Goal: Task Accomplishment & Management: Complete application form

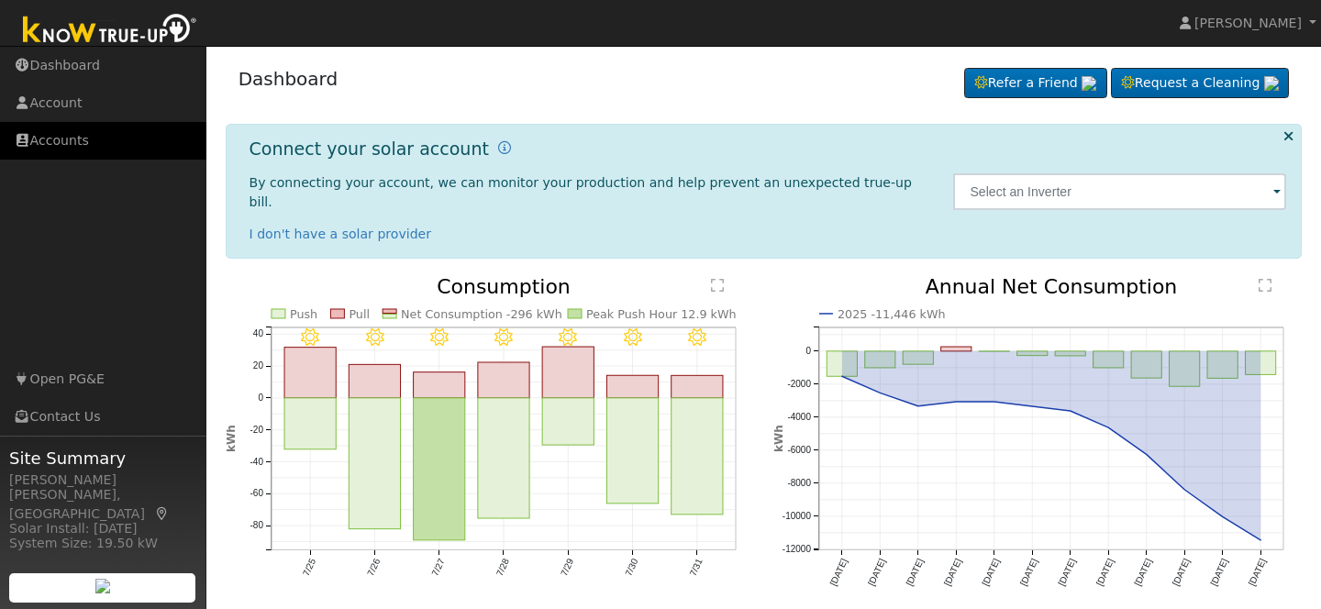
click at [64, 135] on link "Accounts" at bounding box center [103, 141] width 206 height 38
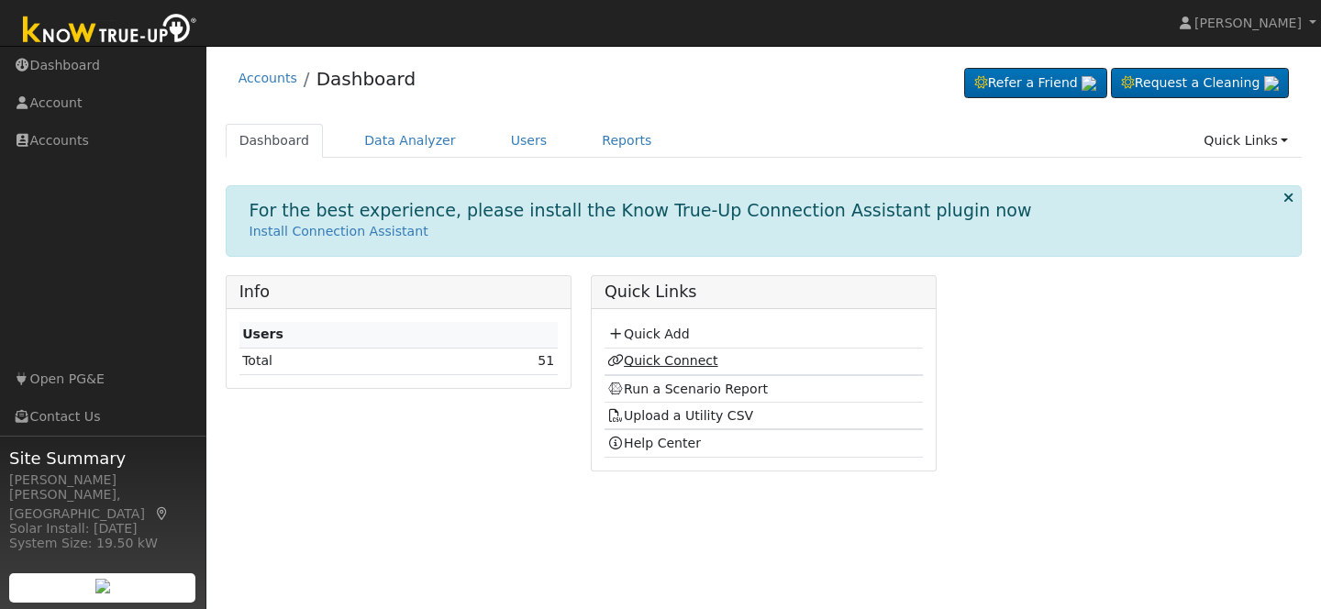
click at [677, 359] on link "Quick Connect" at bounding box center [662, 360] width 110 height 15
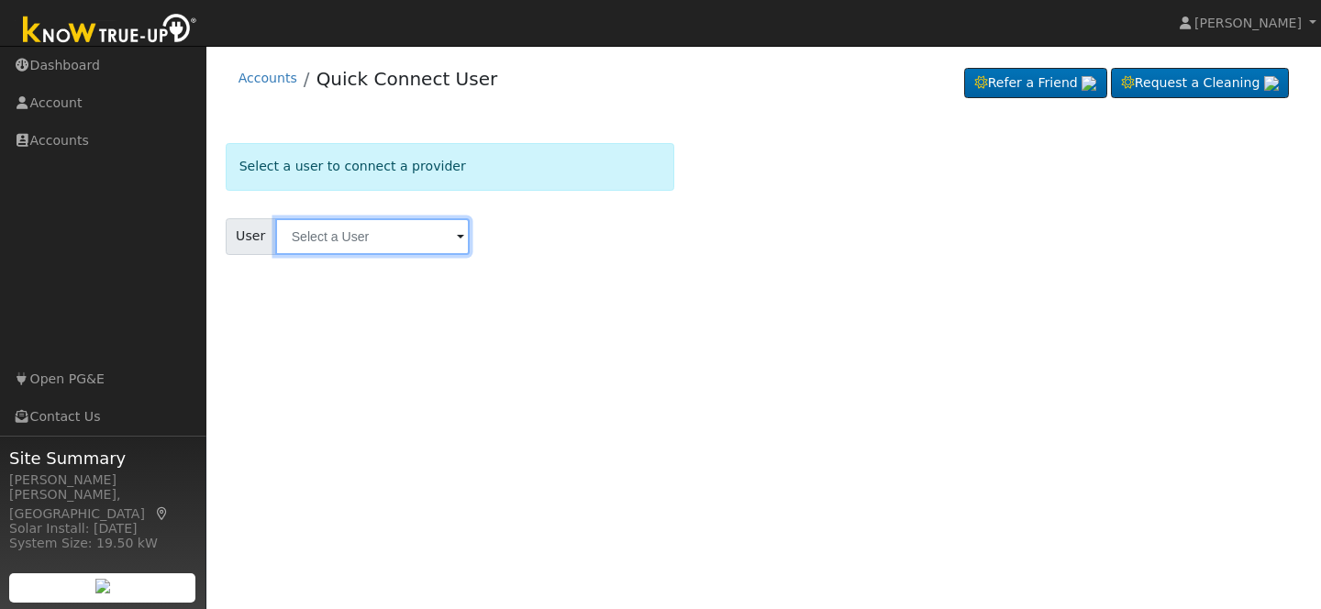
click at [395, 236] on input "text" at bounding box center [372, 236] width 195 height 37
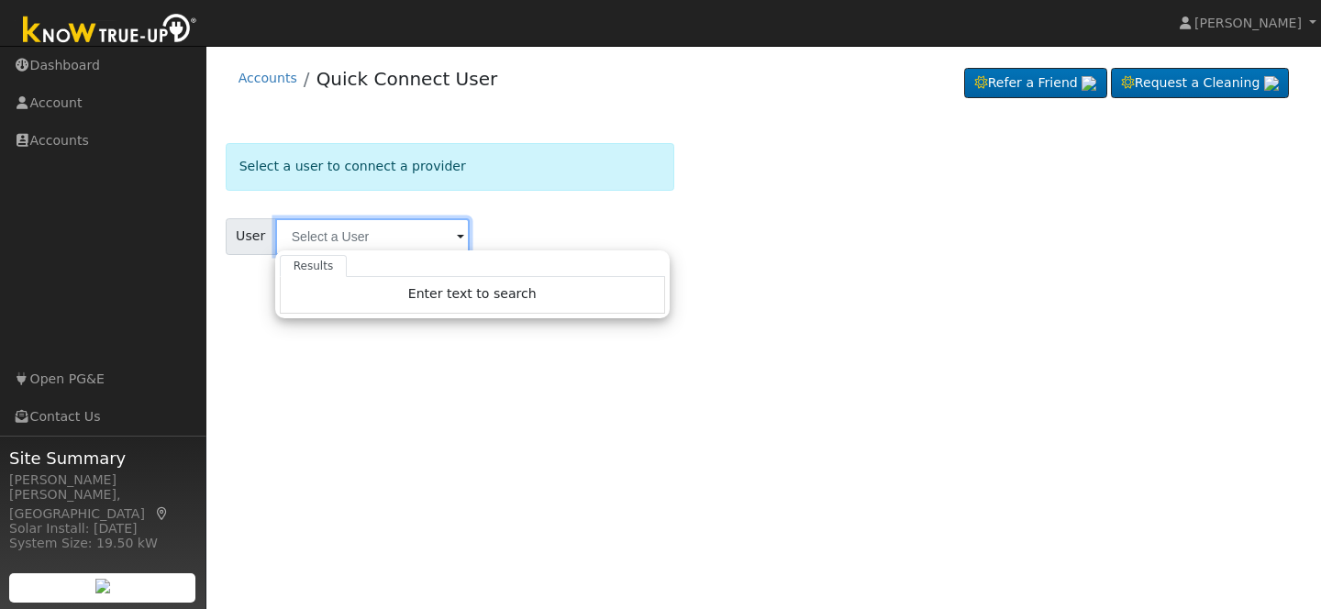
click at [373, 236] on input "text" at bounding box center [372, 236] width 195 height 37
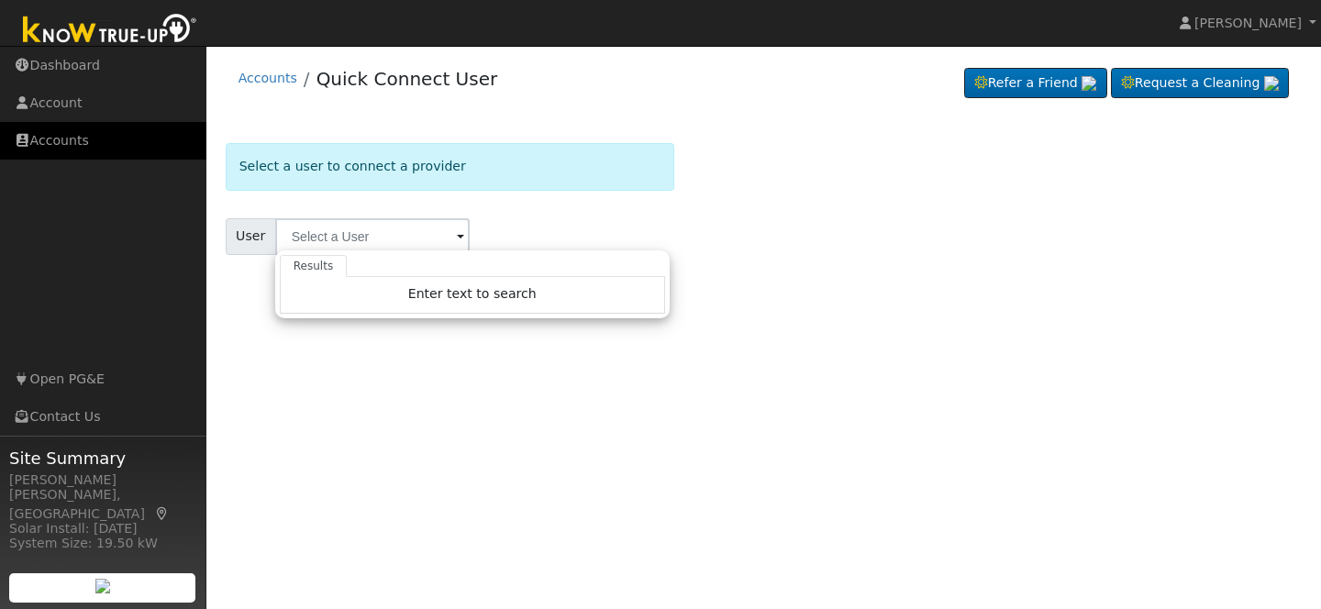
click at [111, 140] on link "Accounts" at bounding box center [103, 141] width 206 height 38
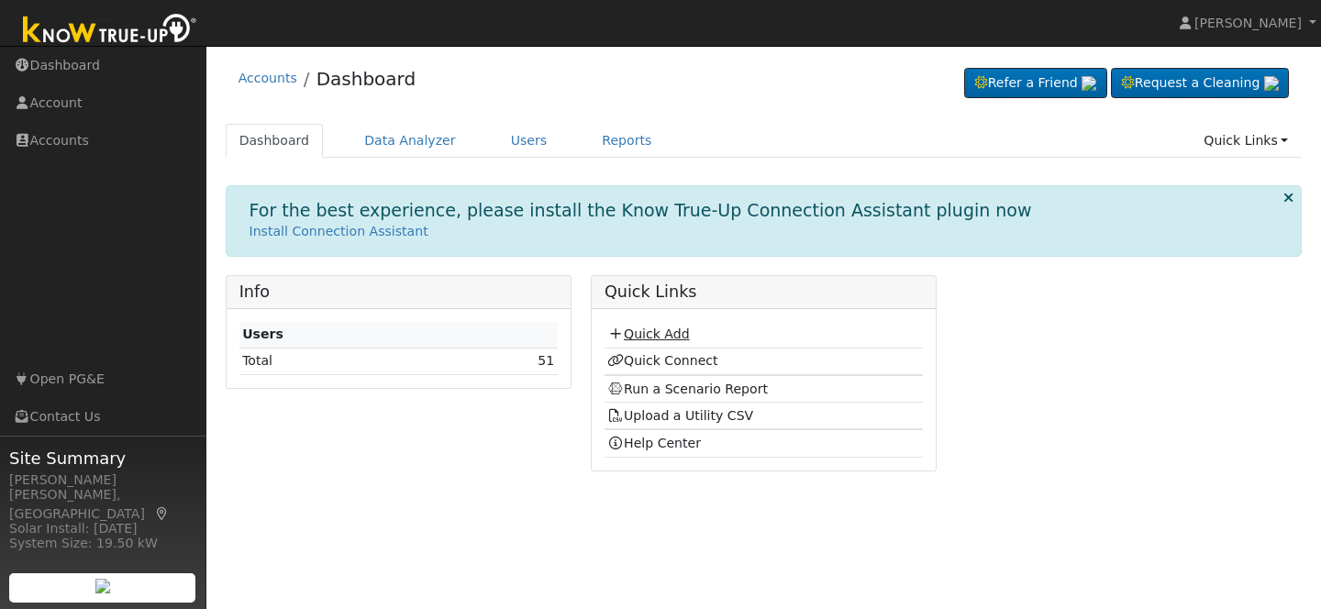
click at [669, 333] on link "Quick Add" at bounding box center [648, 334] width 82 height 15
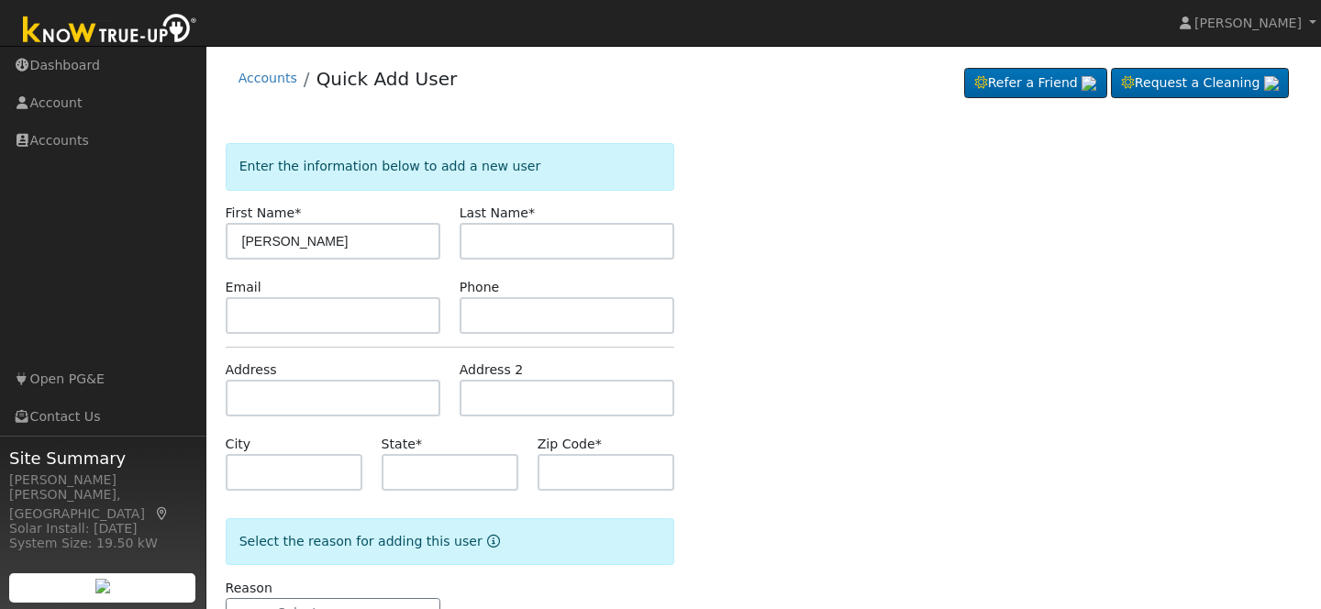
type input "[PERSON_NAME]"
click at [611, 247] on input "text" at bounding box center [567, 241] width 215 height 37
type input "a"
type input "Sandoval"
click at [339, 317] on input "text" at bounding box center [333, 315] width 215 height 37
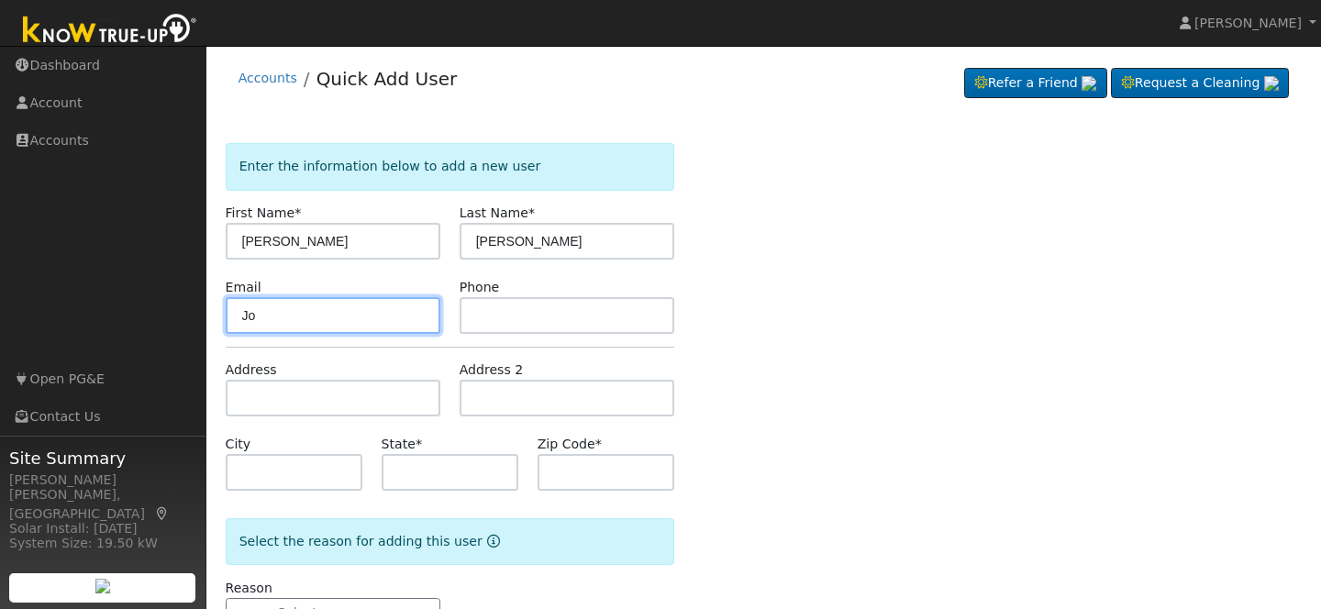
type input "J"
type input "[EMAIL_ADDRESS][DOMAIN_NAME]"
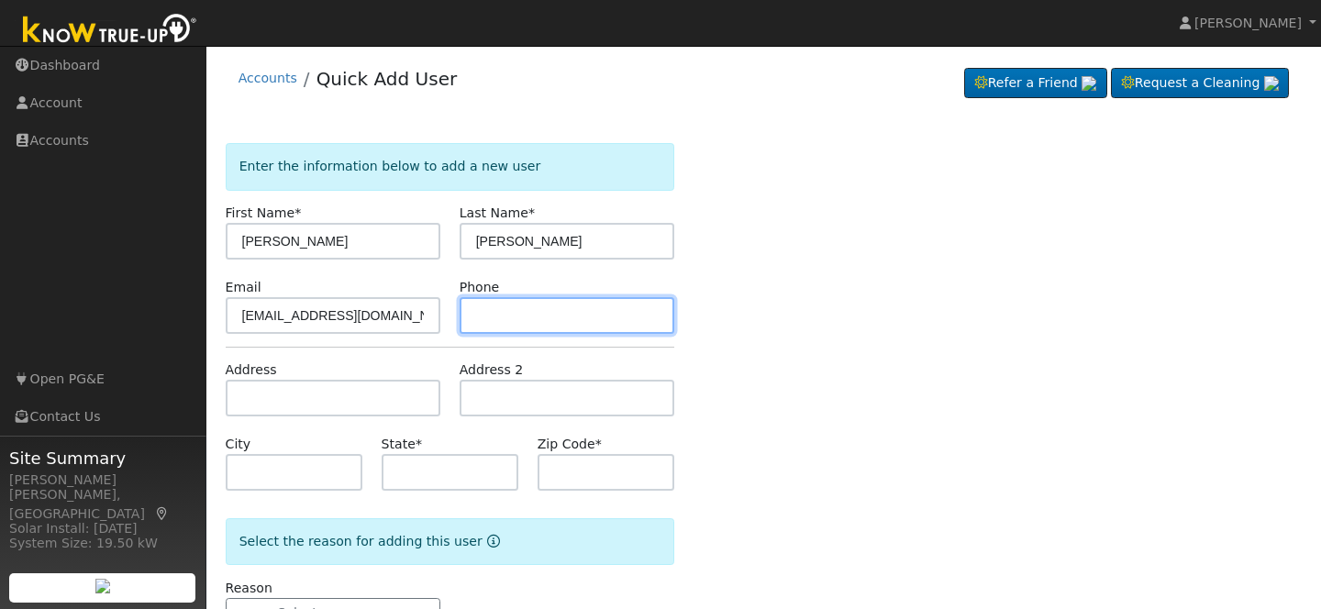
click at [497, 311] on input "text" at bounding box center [567, 315] width 215 height 37
type input "5592980237"
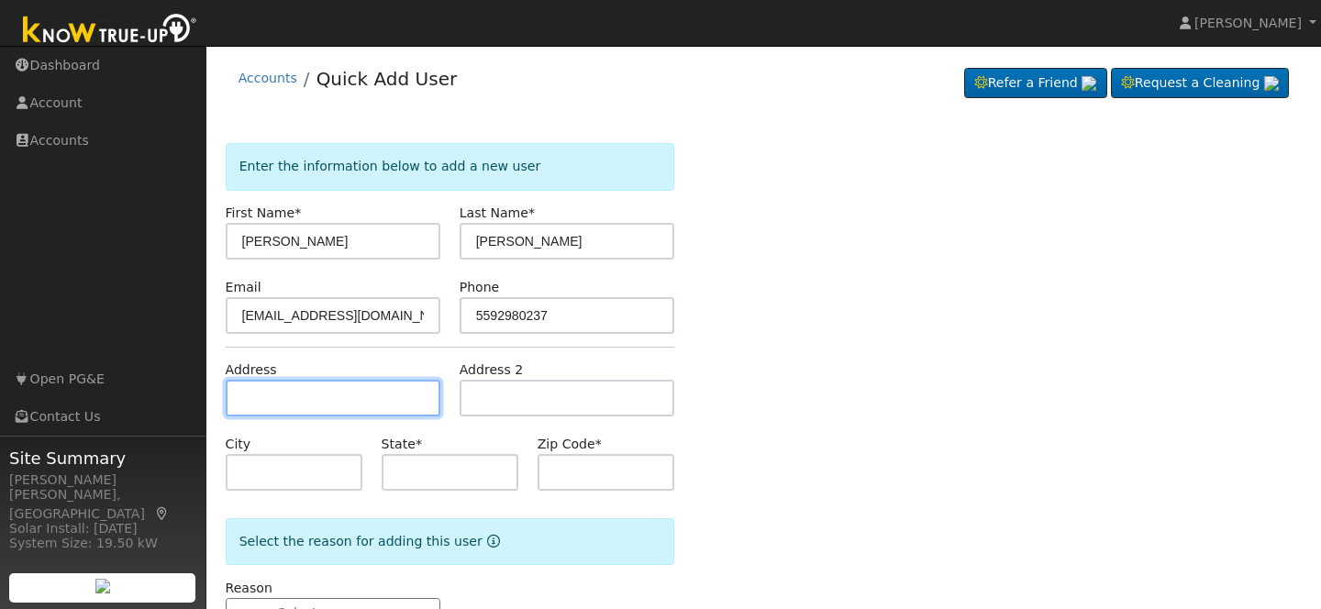
click at [285, 414] on input "text" at bounding box center [333, 398] width 215 height 37
type input "3853 North Cleo Avenue"
type input "Fresno"
type input "CA"
type input "93722"
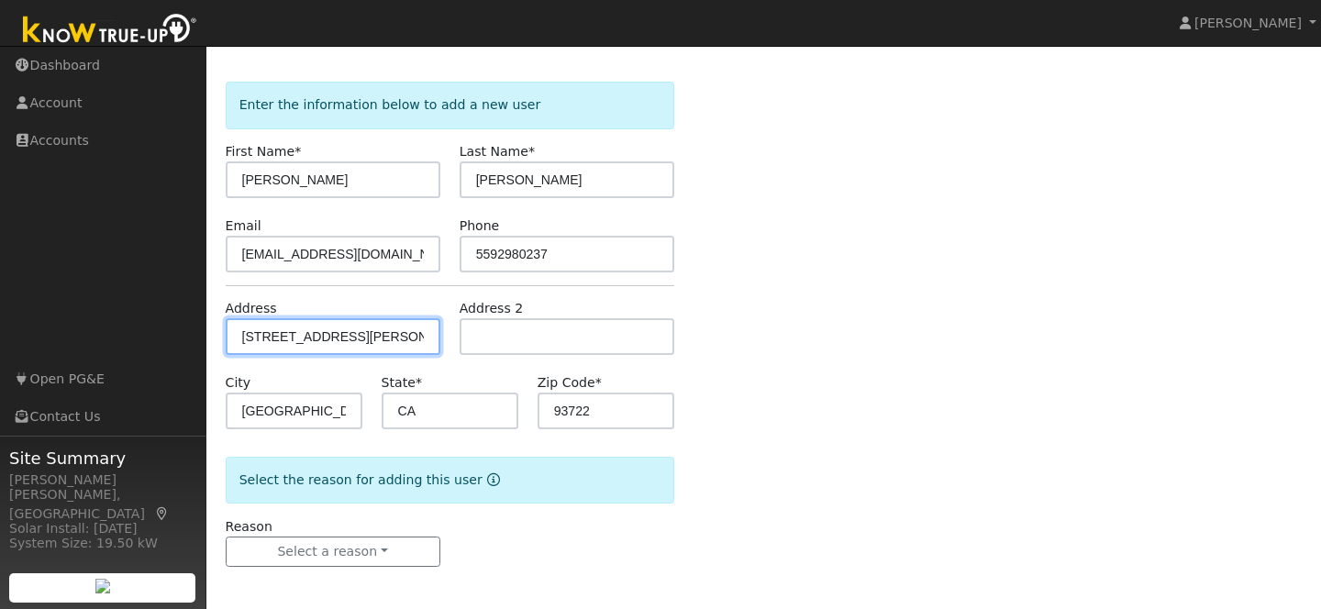
scroll to position [65, 0]
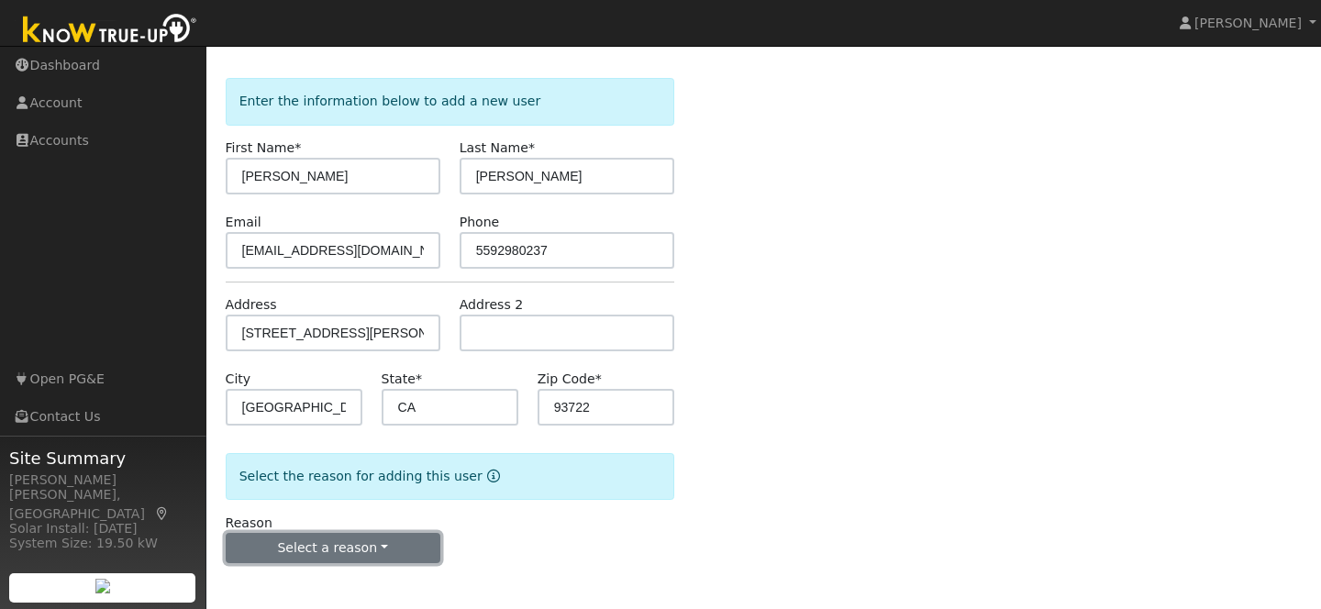
click at [395, 547] on button "Select a reason" at bounding box center [333, 548] width 215 height 31
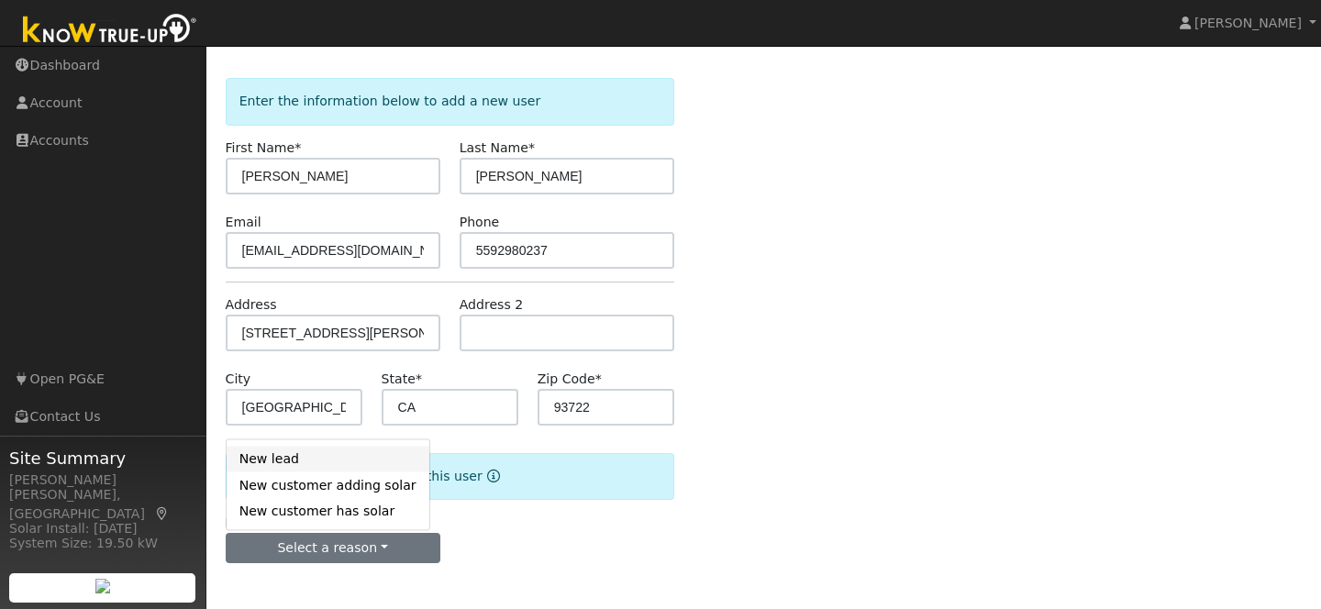
click at [278, 465] on link "New lead" at bounding box center [328, 459] width 203 height 26
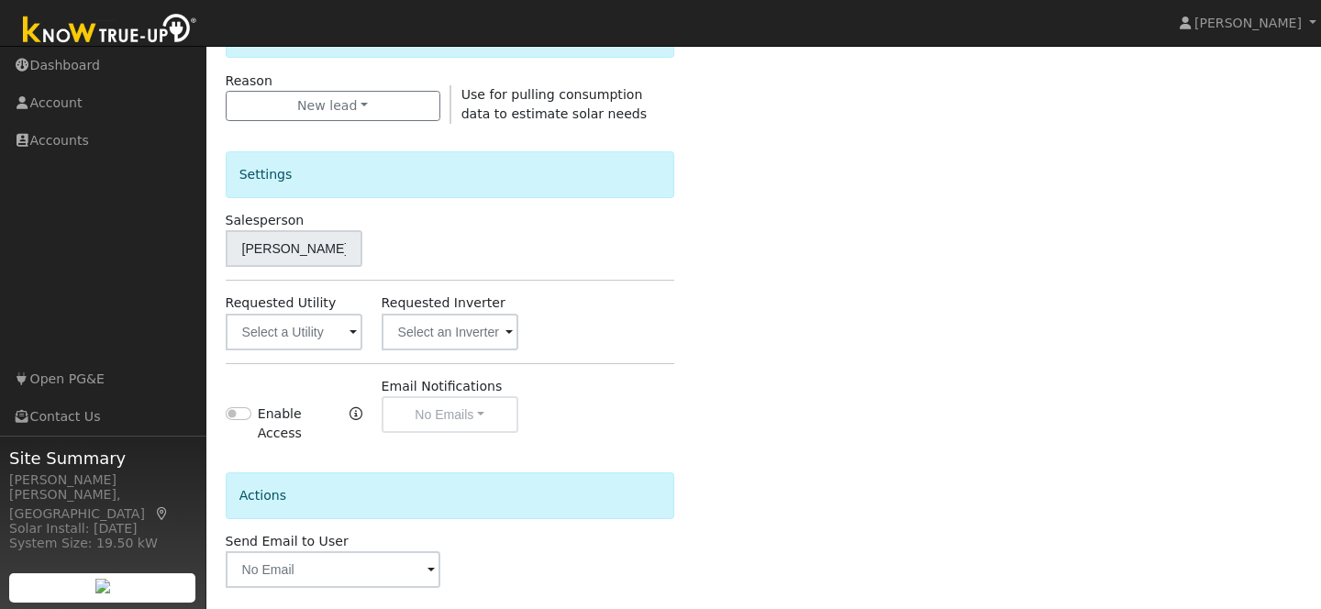
scroll to position [509, 0]
click at [329, 340] on input "text" at bounding box center [294, 330] width 137 height 37
click at [327, 333] on input "text" at bounding box center [294, 330] width 137 height 37
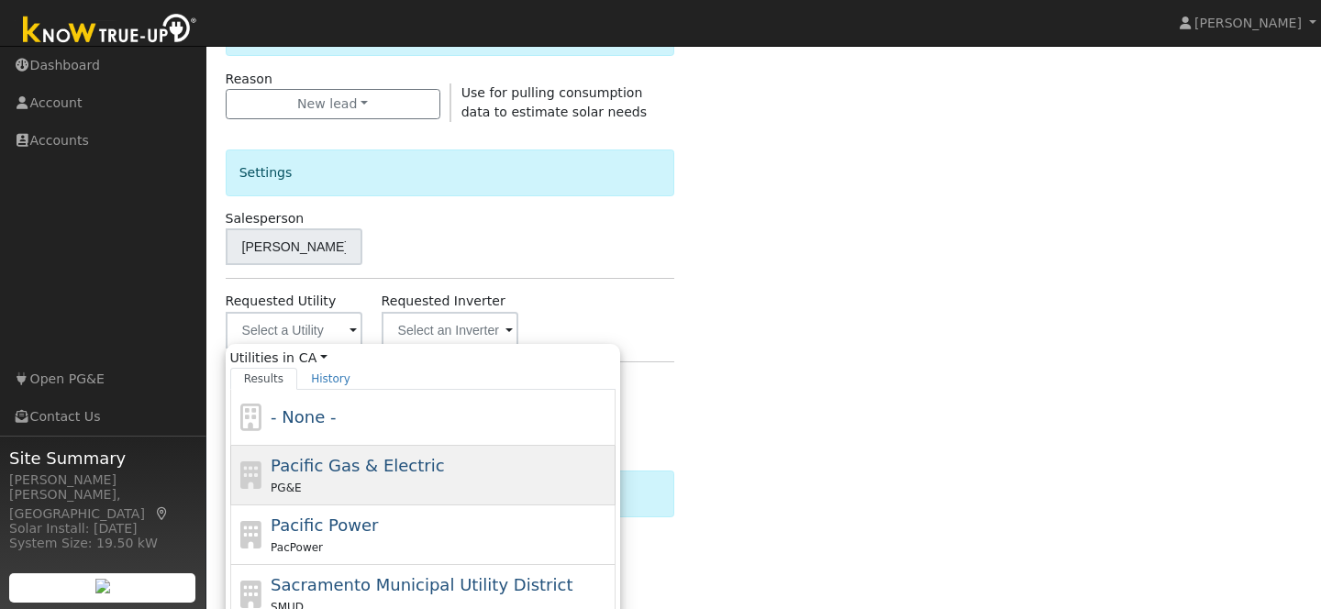
click at [348, 456] on span "Pacific Gas & Electric" at bounding box center [357, 465] width 173 height 19
type input "Pacific Gas & Electric"
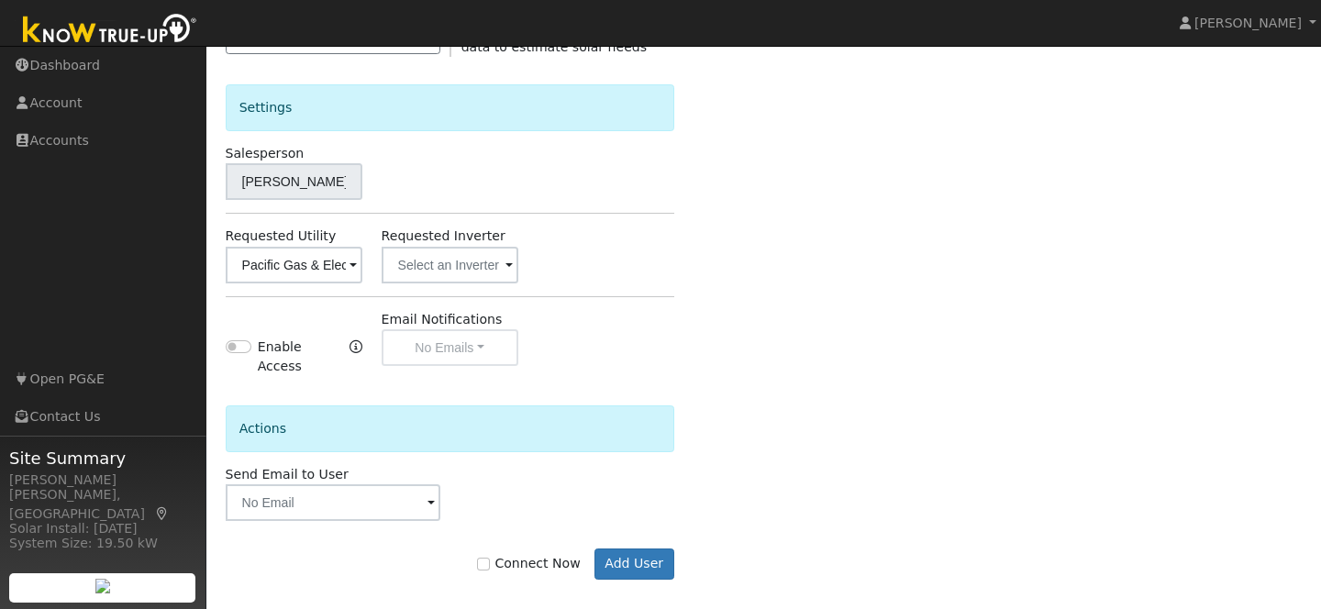
scroll to position [579, 0]
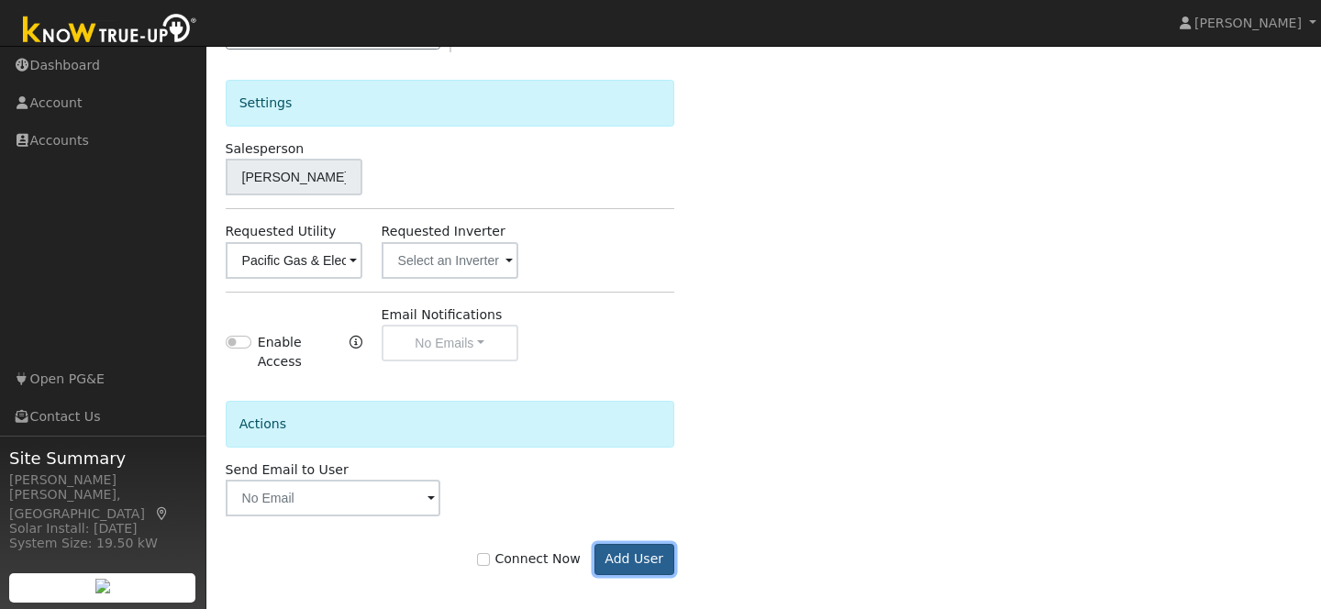
click at [639, 554] on button "Add User" at bounding box center [635, 559] width 80 height 31
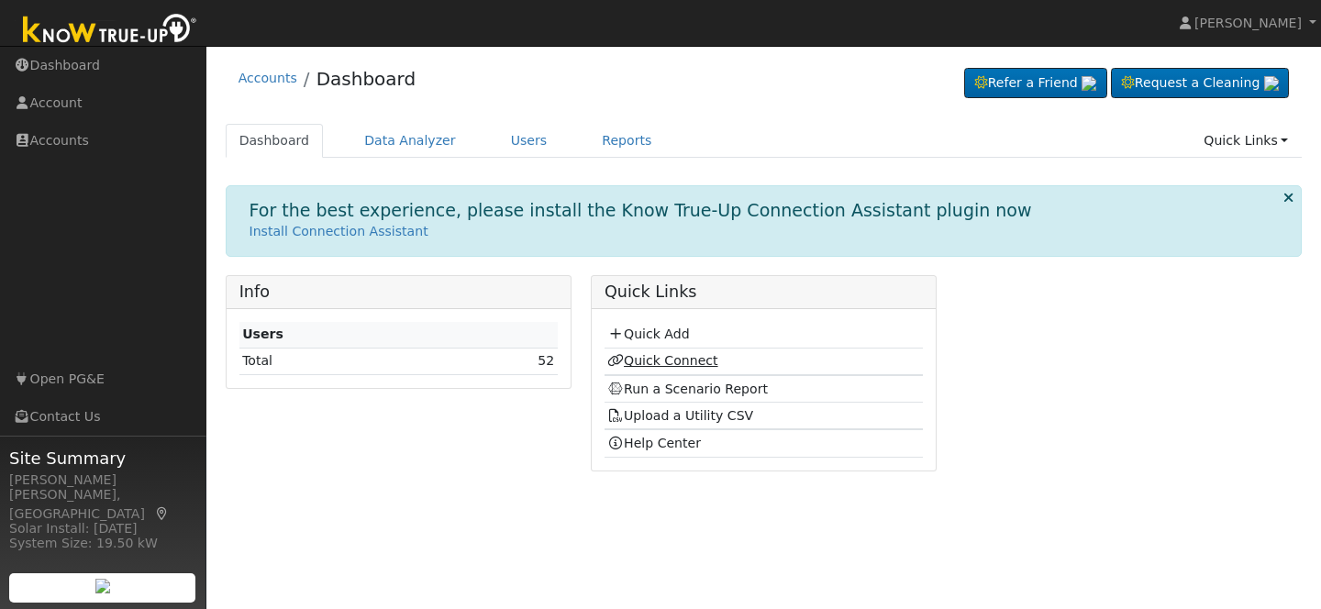
click at [649, 368] on link "Quick Connect" at bounding box center [662, 360] width 110 height 15
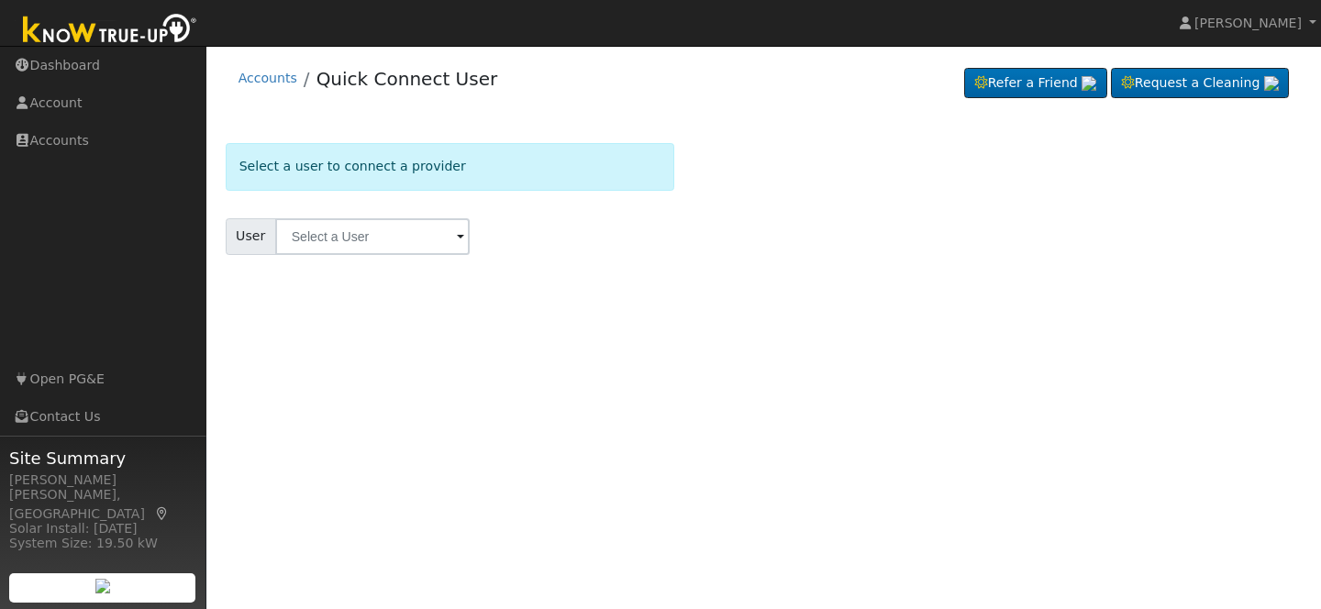
click at [457, 239] on span at bounding box center [460, 238] width 7 height 21
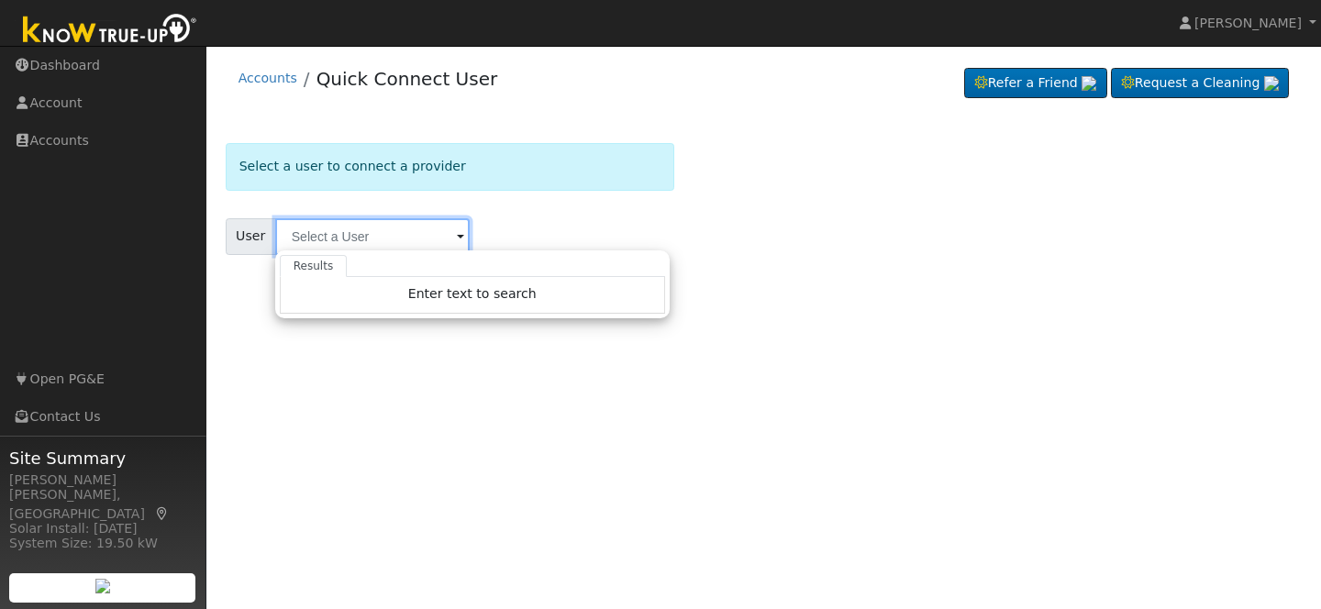
click at [387, 236] on input "text" at bounding box center [372, 236] width 195 height 37
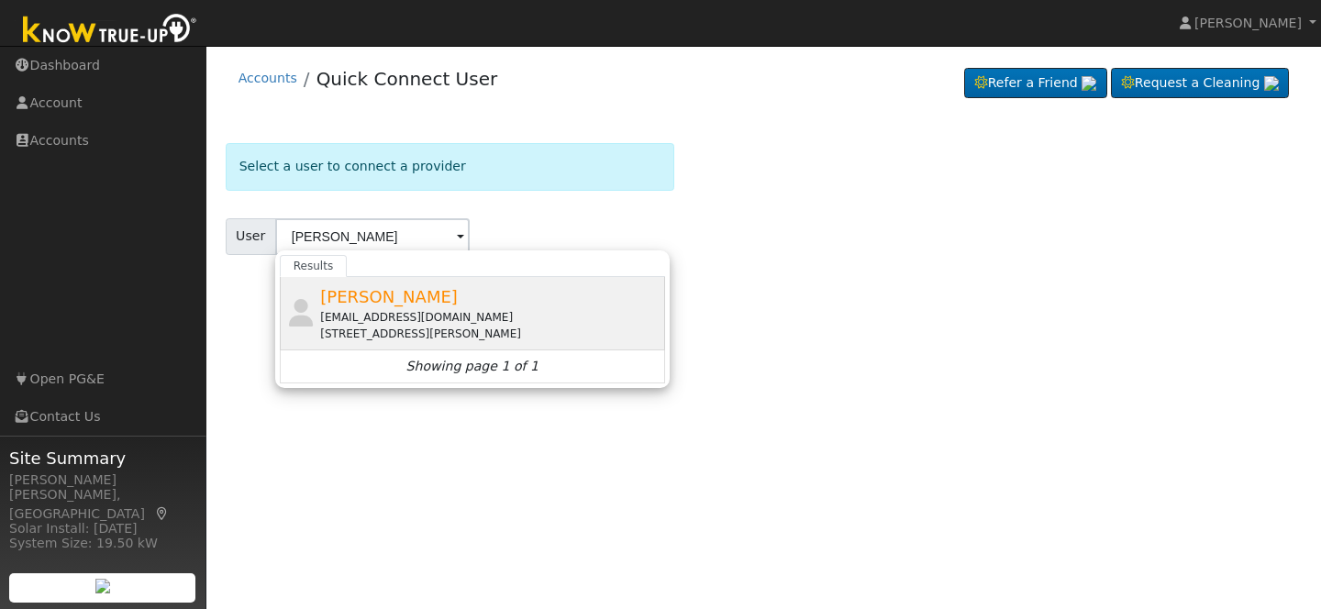
click at [375, 304] on span "[PERSON_NAME]" at bounding box center [389, 296] width 138 height 19
type input "[PERSON_NAME]"
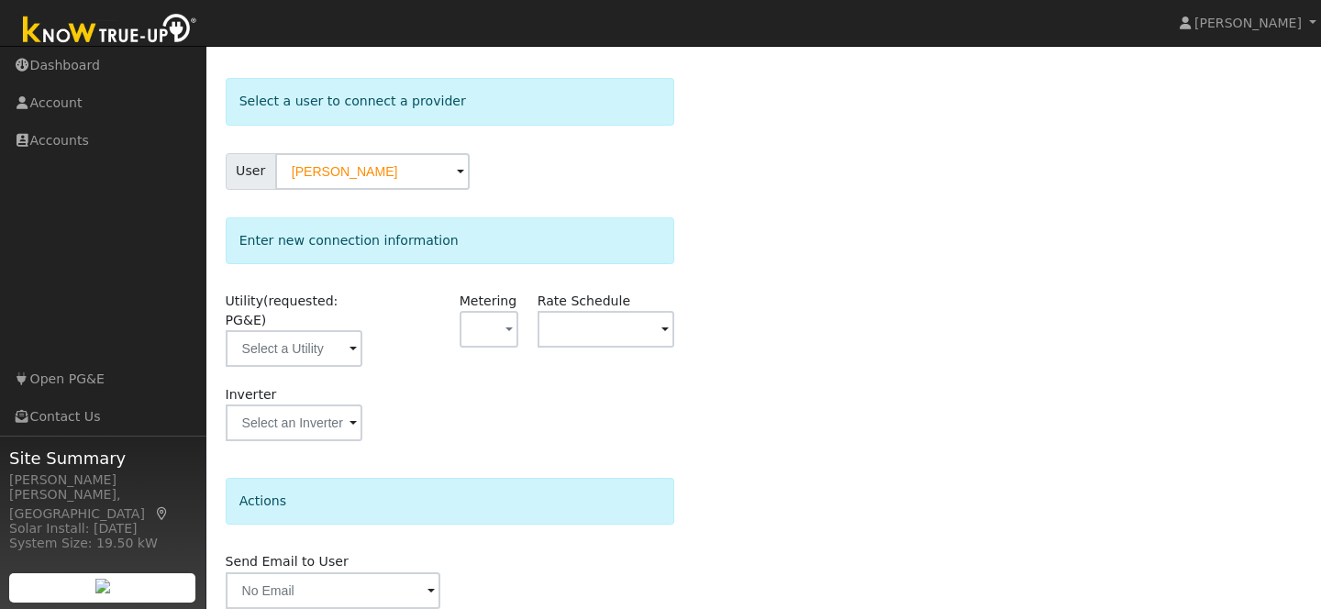
scroll to position [141, 0]
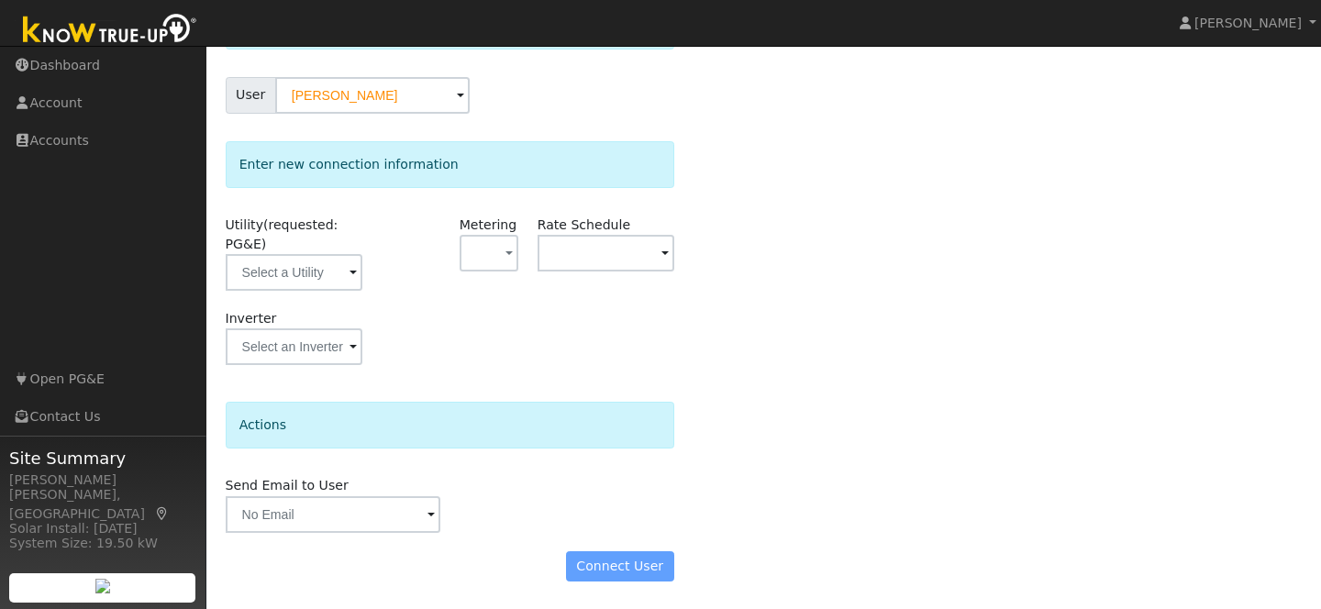
click at [615, 577] on div "Connect User" at bounding box center [450, 566] width 468 height 31
click at [326, 267] on input "text" at bounding box center [294, 272] width 137 height 37
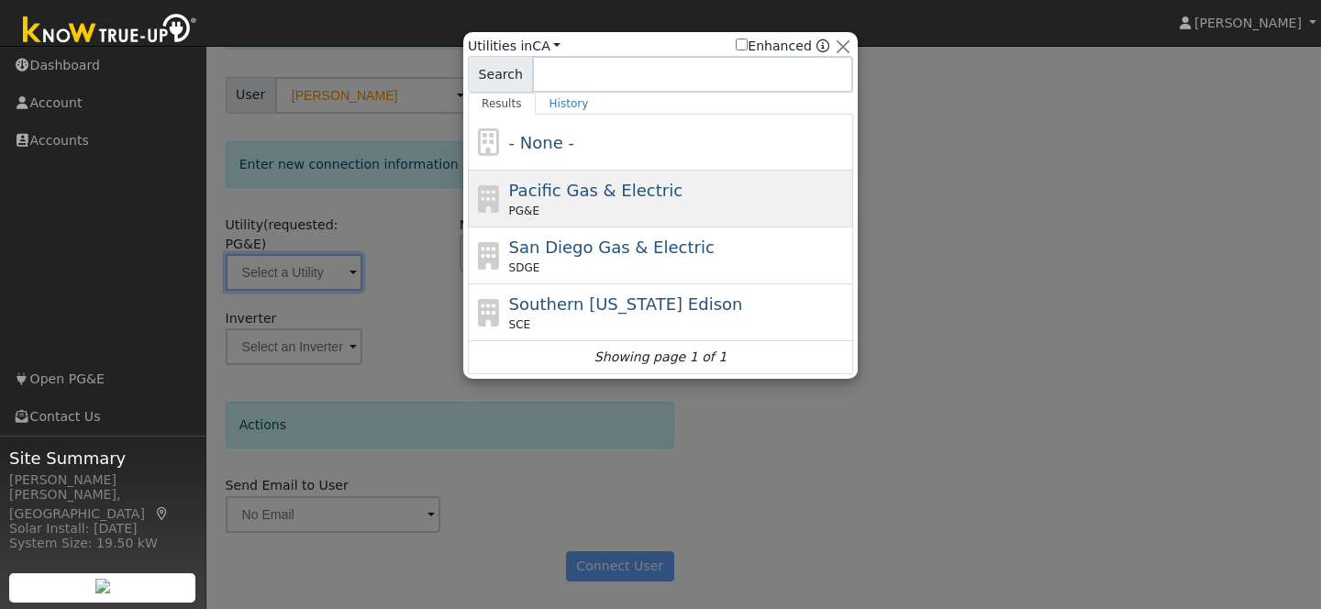
click at [598, 201] on div "Pacific Gas & Electric PG&E" at bounding box center [679, 198] width 340 height 41
type input "PG&E"
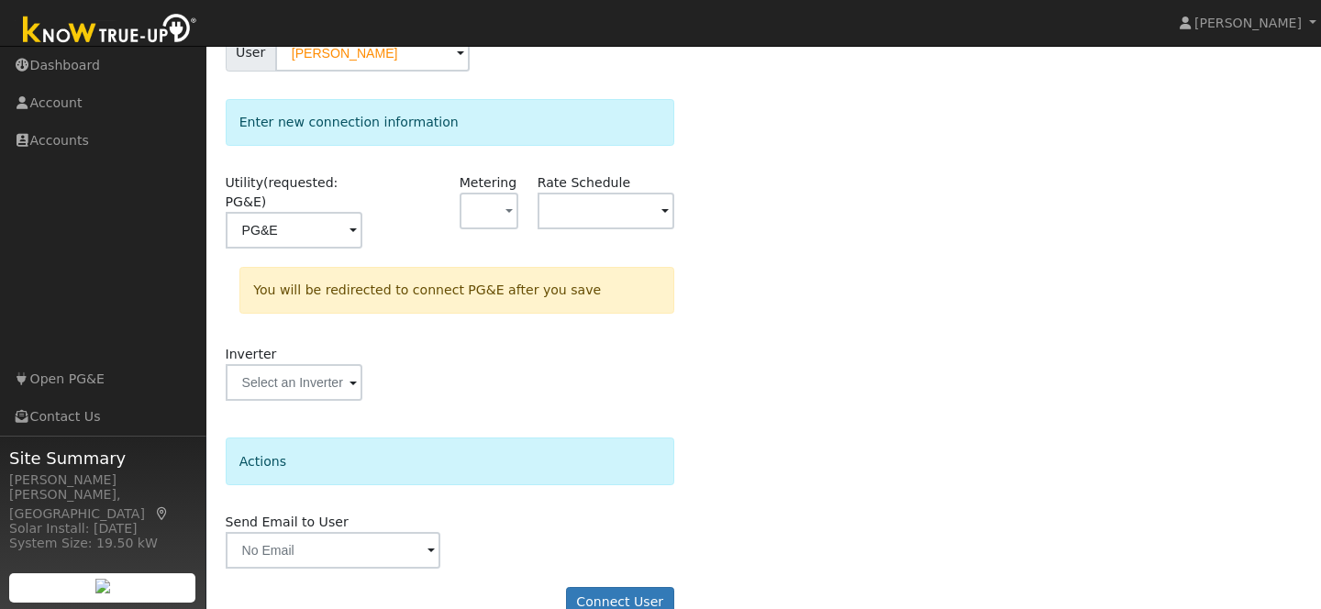
scroll to position [219, 0]
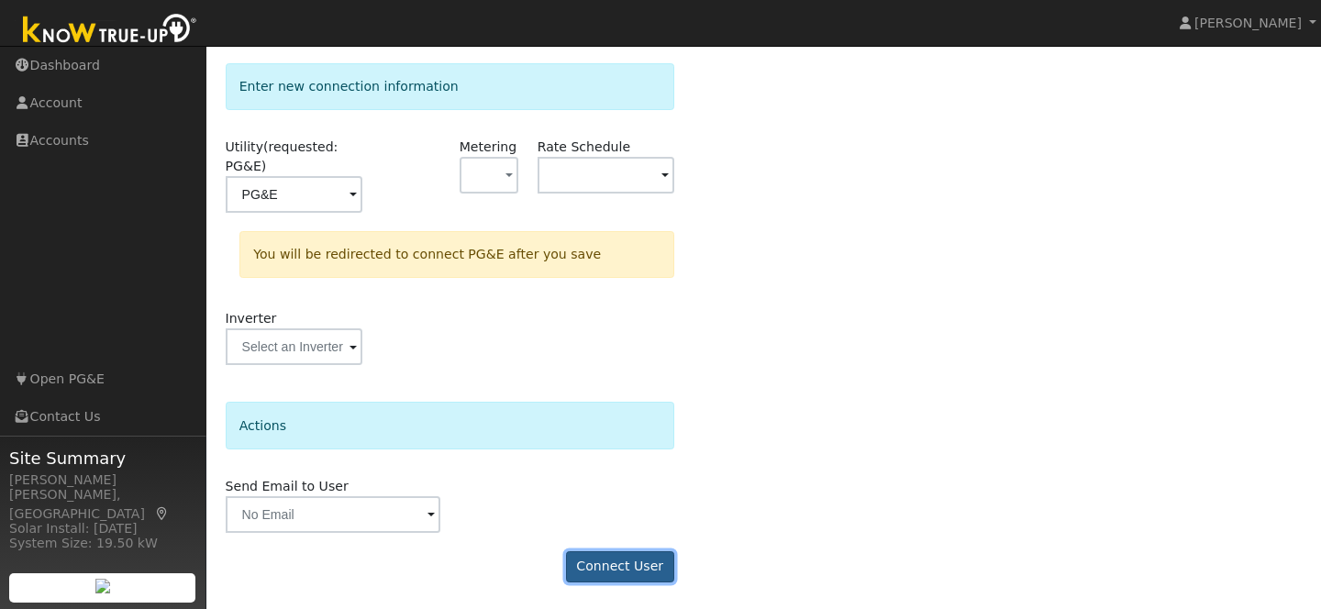
click at [638, 576] on button "Connect User" at bounding box center [620, 566] width 108 height 31
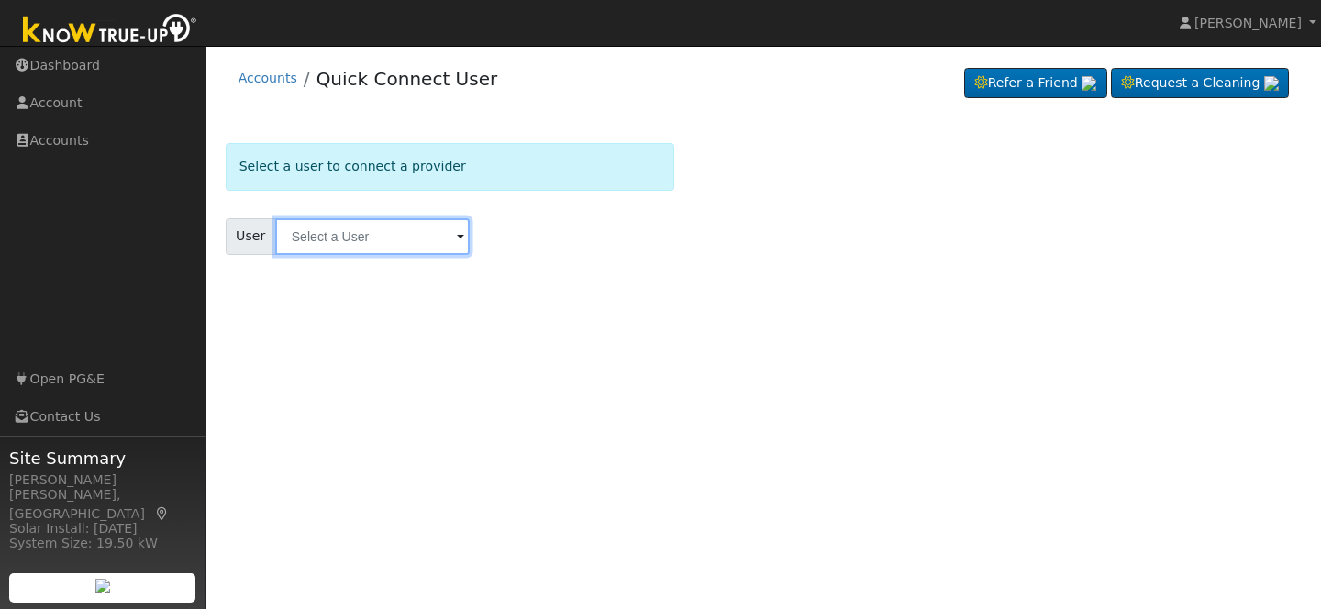
click at [362, 251] on input "text" at bounding box center [372, 236] width 195 height 37
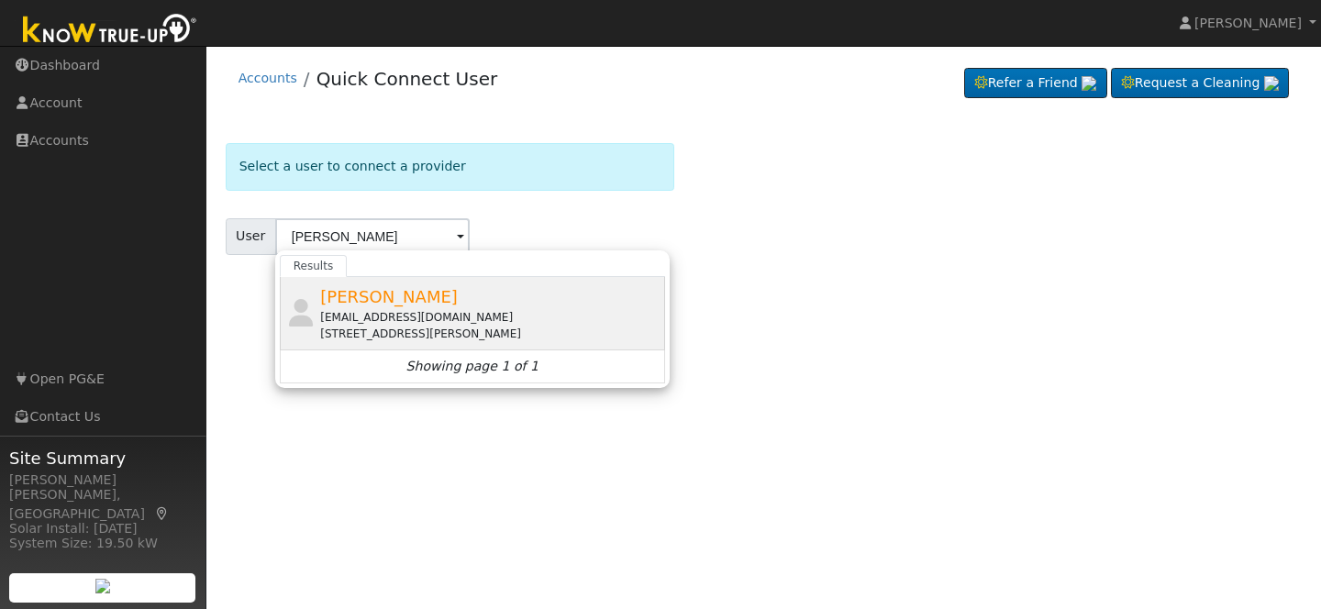
click at [375, 307] on div "John Sandoval johnsandoval74@gmail.com 3853 North Cleo Avenue, Fresno, CA 93722" at bounding box center [490, 313] width 340 height 58
type input "[PERSON_NAME]"
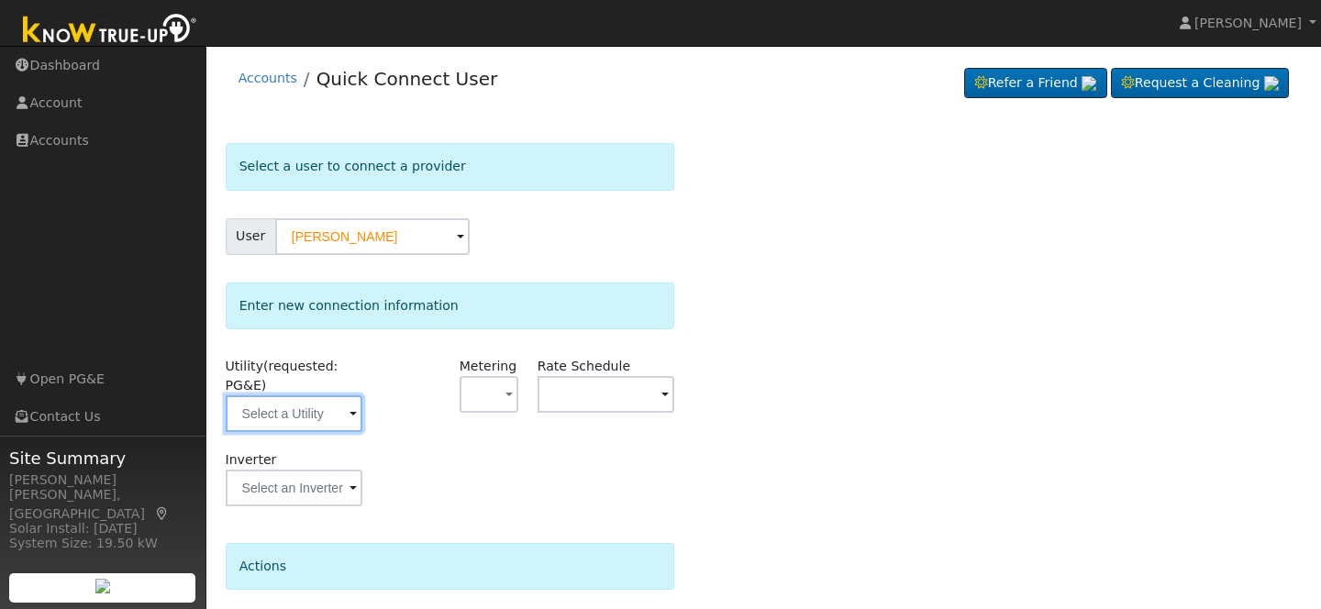
click at [328, 419] on input "text" at bounding box center [294, 413] width 137 height 37
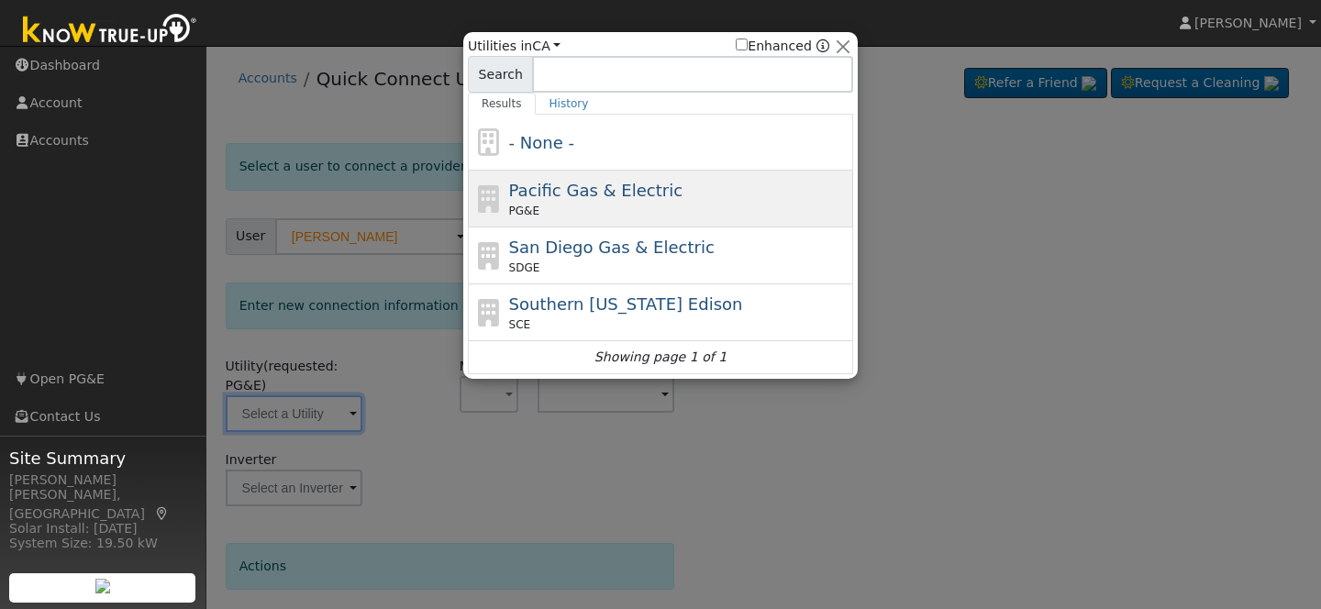
click at [591, 184] on span "Pacific Gas & Electric" at bounding box center [595, 190] width 173 height 19
type input "PG&E"
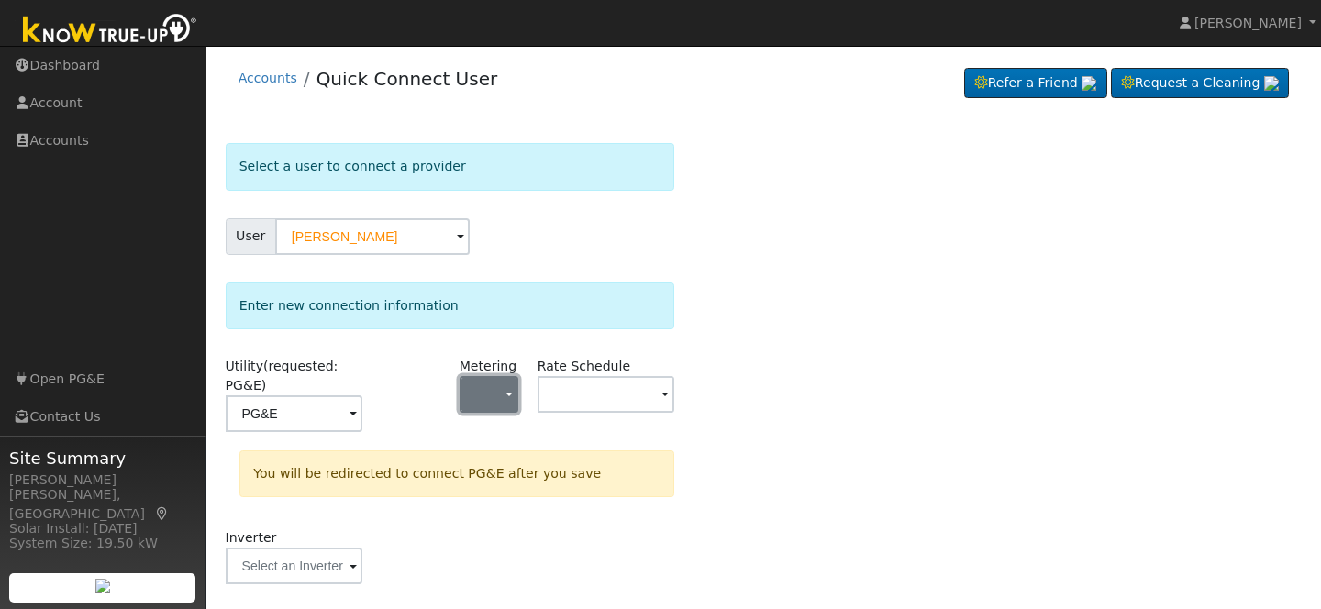
click at [497, 399] on button "button" at bounding box center [489, 394] width 59 height 37
click at [500, 395] on button "button" at bounding box center [489, 394] width 59 height 37
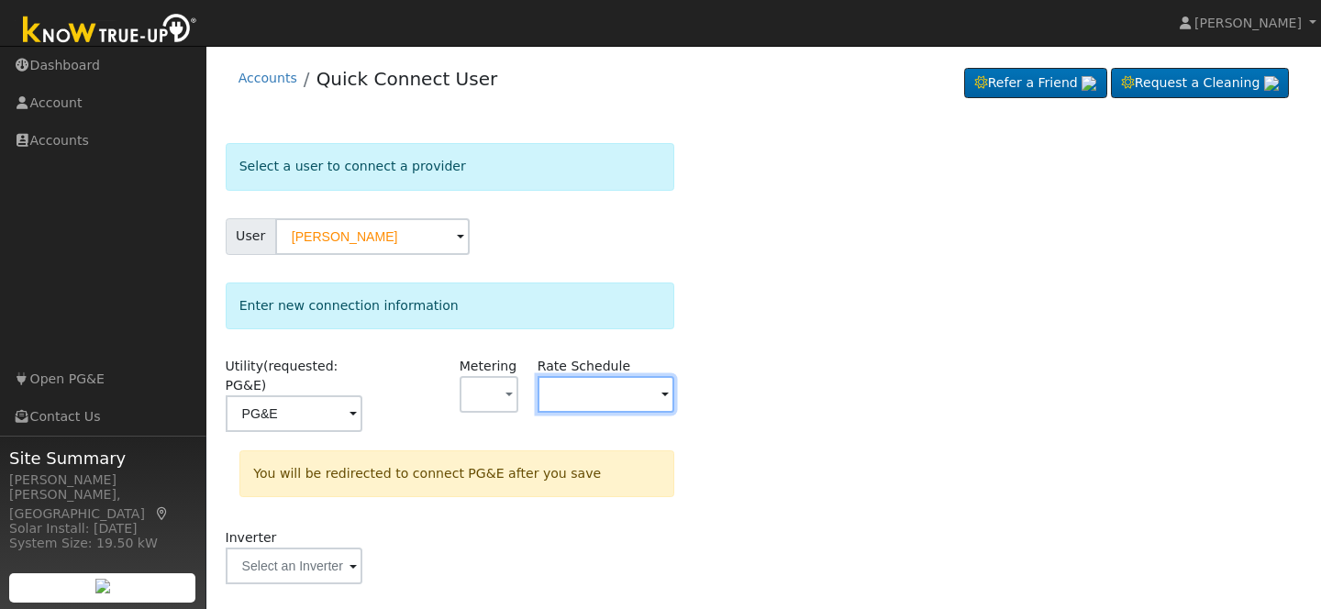
click at [362, 395] on input "text" at bounding box center [294, 413] width 137 height 37
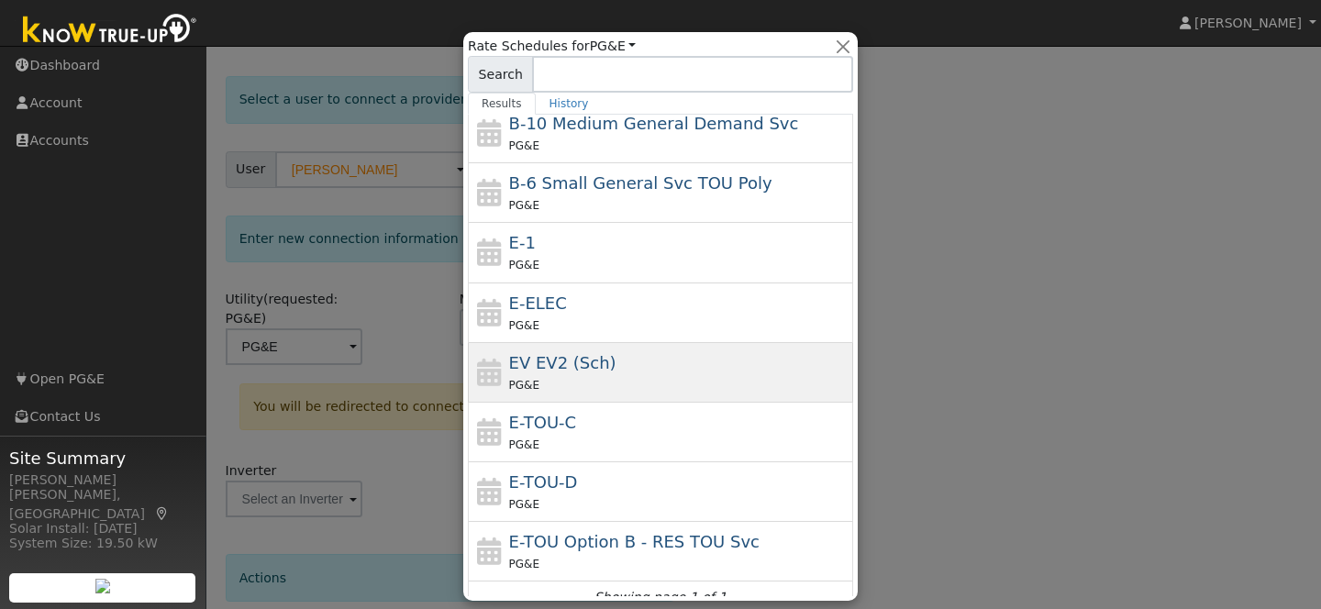
scroll to position [131, 0]
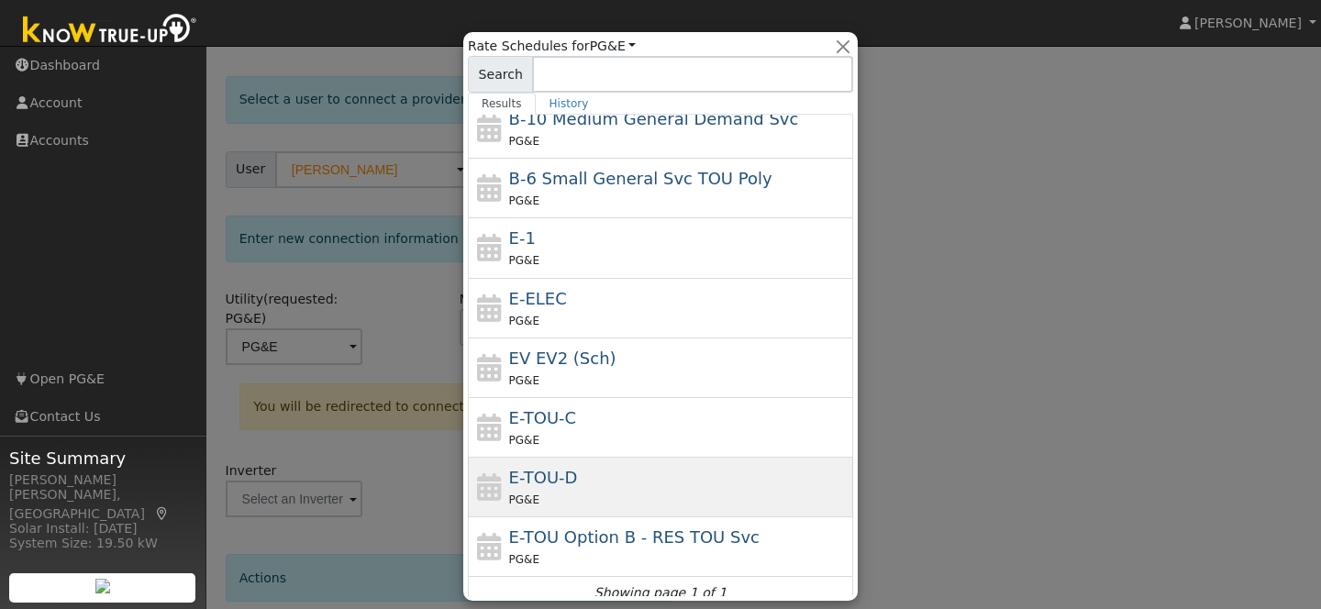
click at [590, 484] on div "E-TOU-D PG&E" at bounding box center [679, 487] width 340 height 44
type input "E-TOU-D"
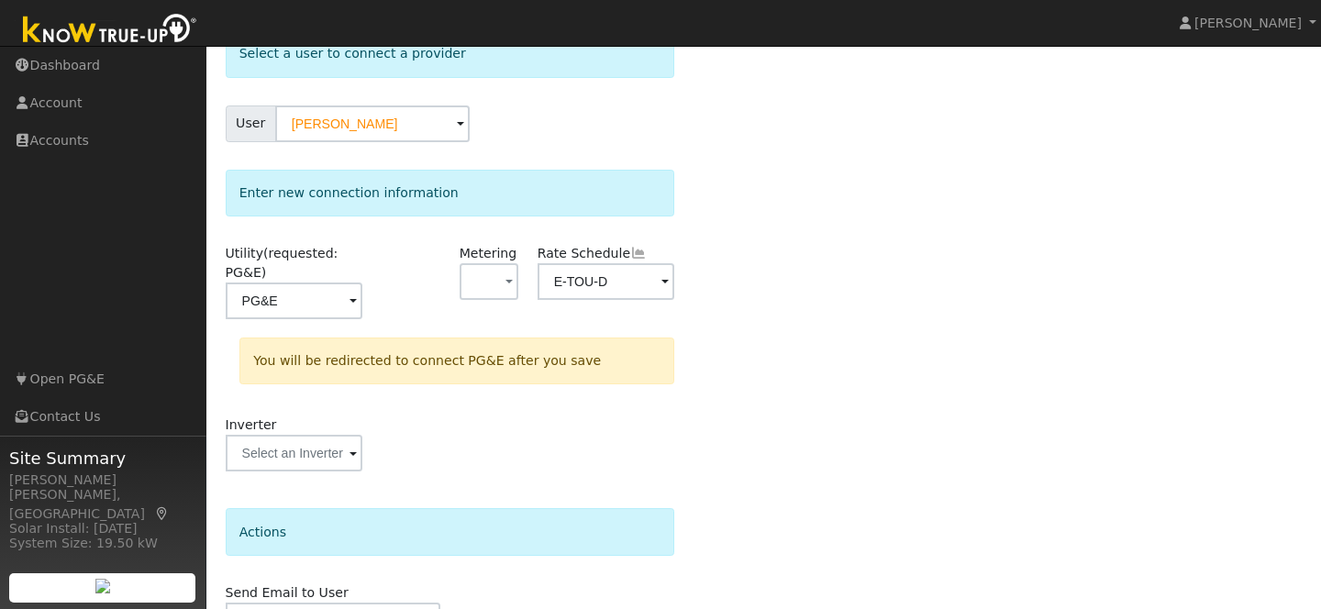
scroll to position [219, 0]
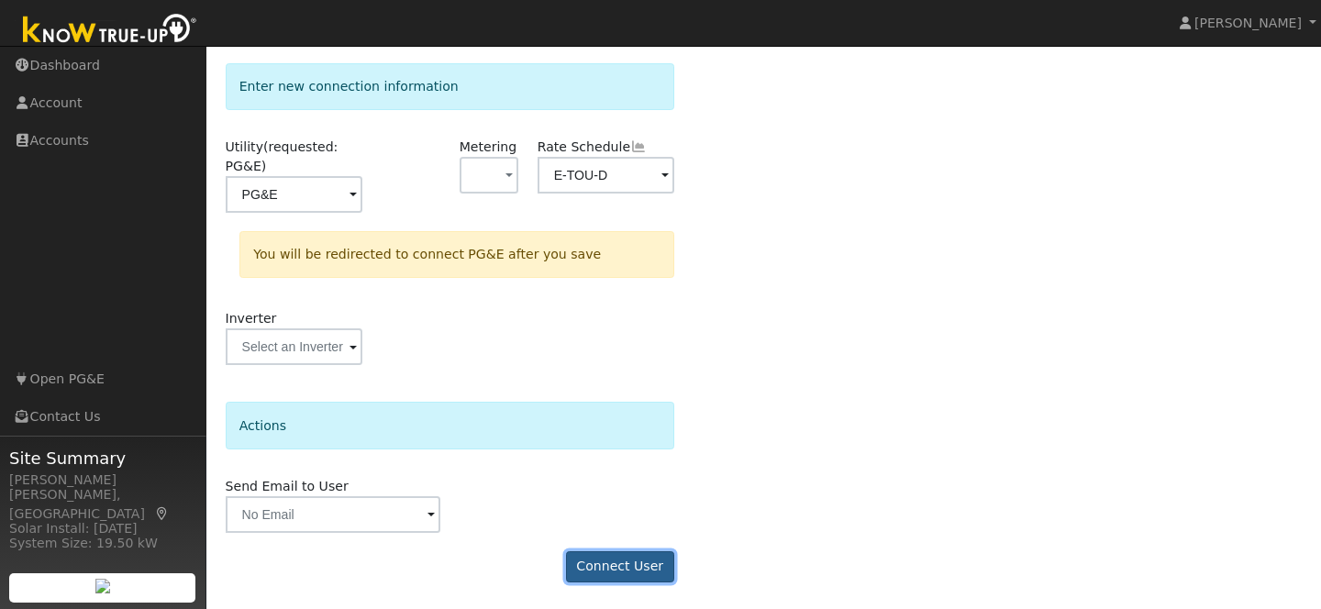
click at [609, 571] on button "Connect User" at bounding box center [620, 566] width 108 height 31
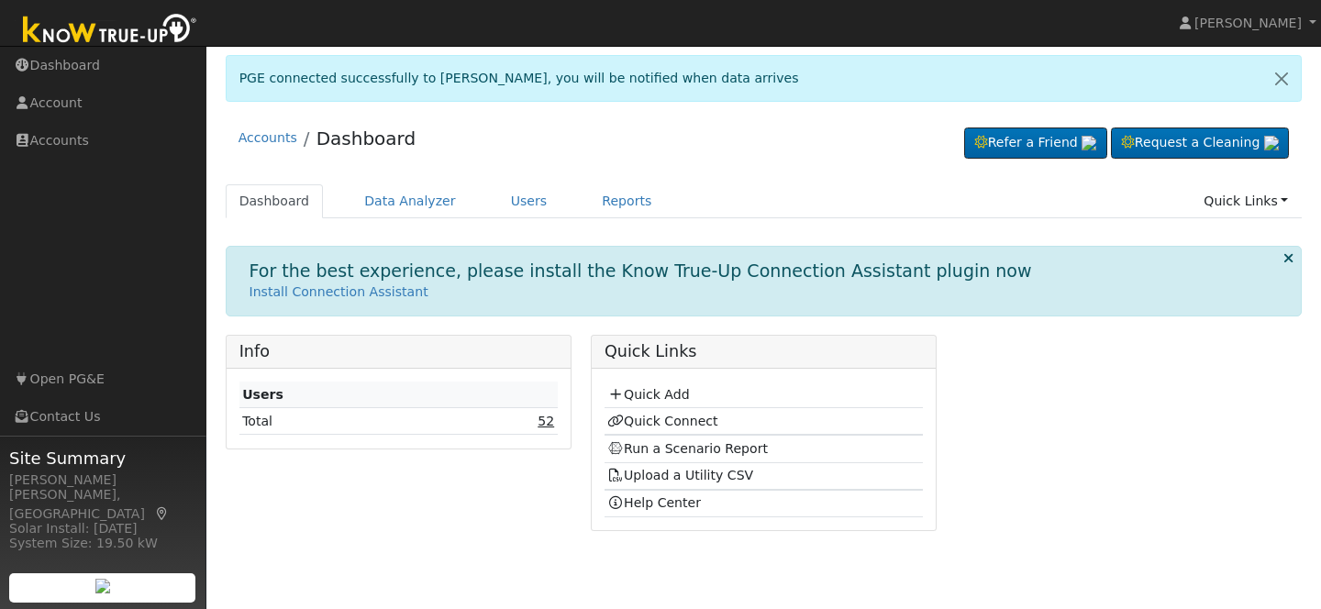
click at [548, 428] on link "52" at bounding box center [546, 421] width 17 height 15
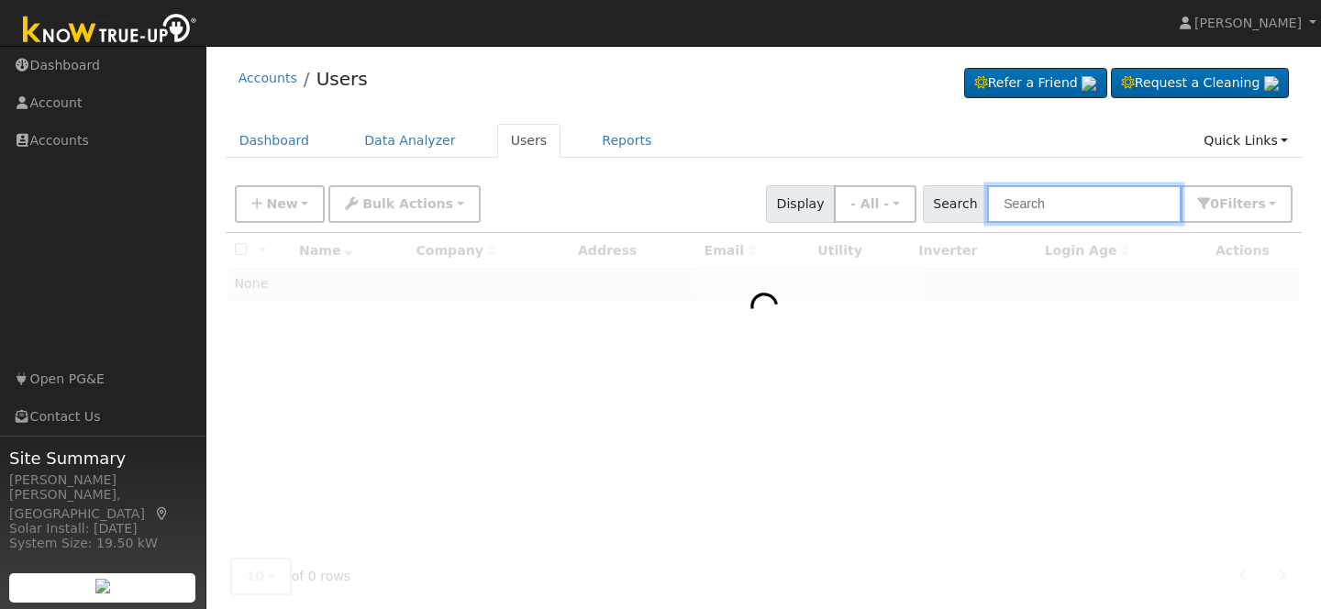
click at [1050, 206] on input "text" at bounding box center [1084, 204] width 195 height 38
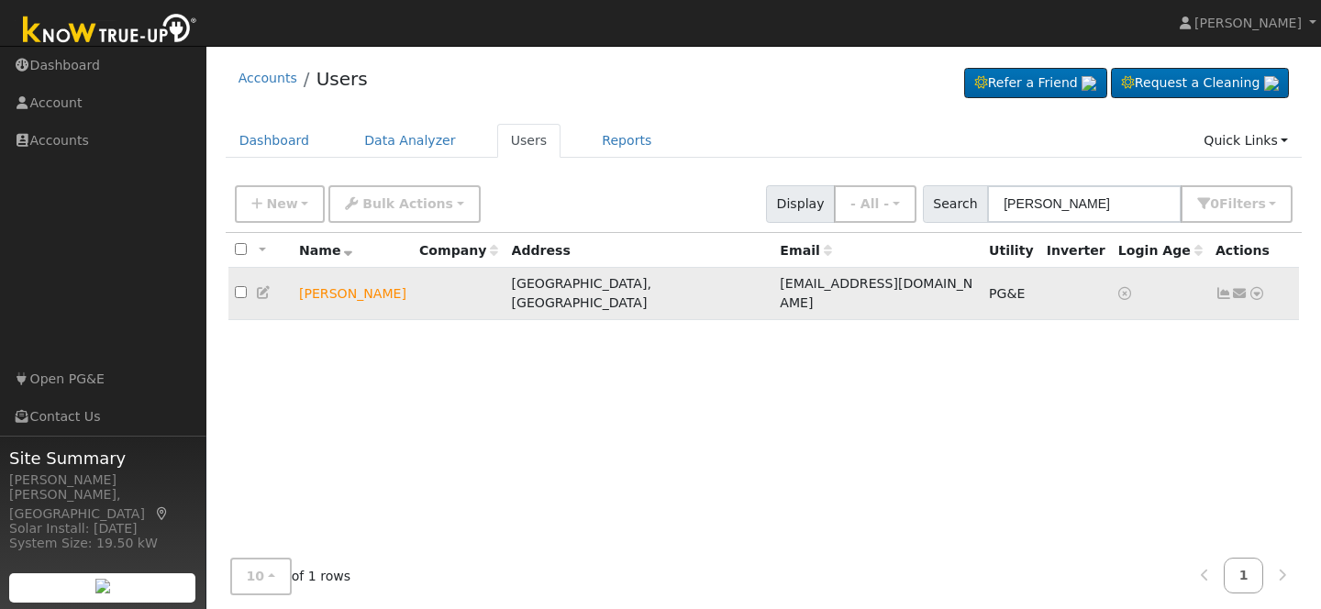
click at [1256, 289] on icon at bounding box center [1257, 293] width 17 height 13
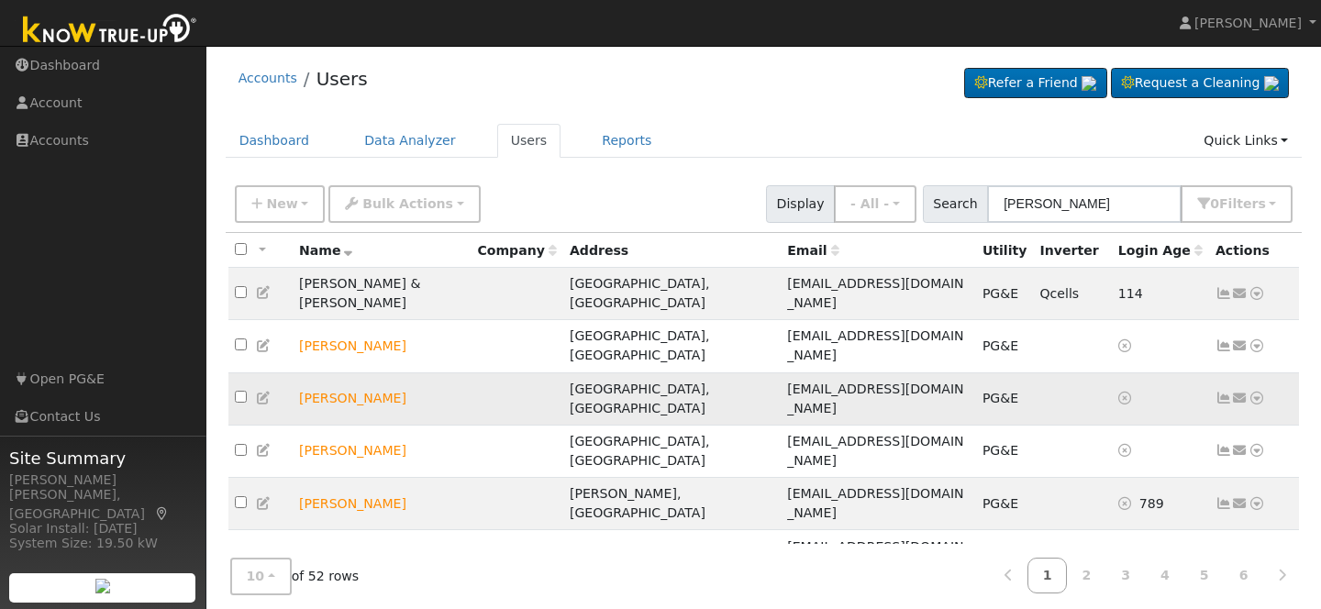
click at [1112, 373] on td at bounding box center [1160, 399] width 97 height 52
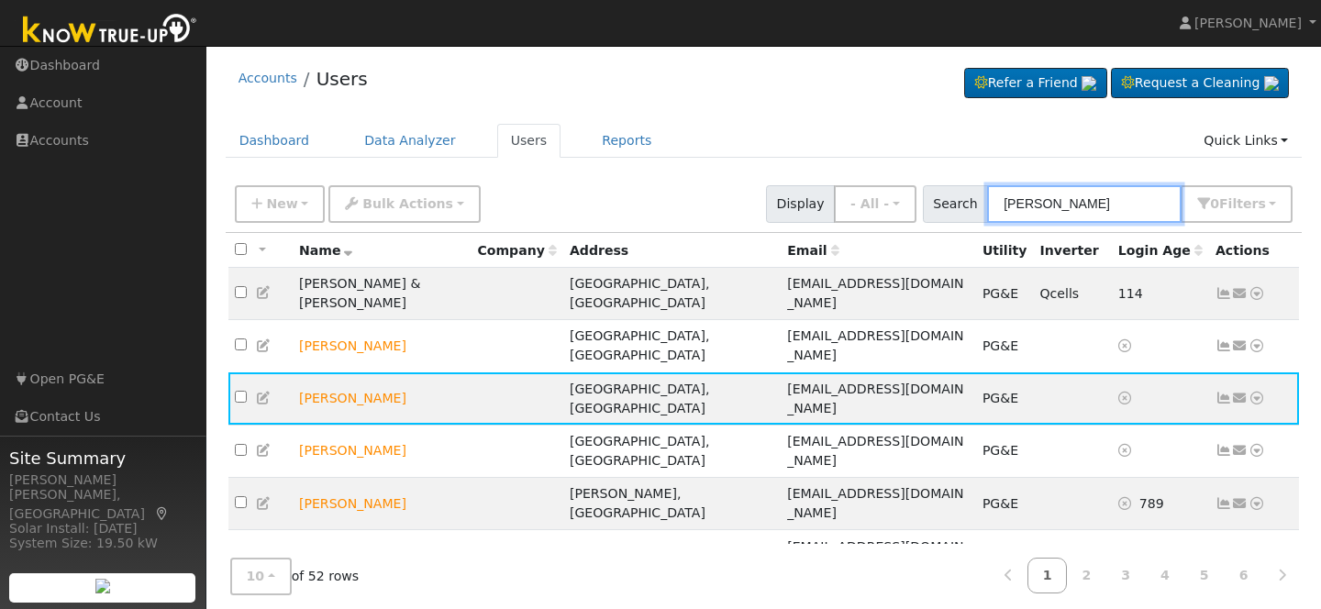
click at [1055, 206] on input "john" at bounding box center [1084, 204] width 195 height 38
click at [1061, 212] on input "john" at bounding box center [1084, 204] width 195 height 38
type input "j"
type input "john"
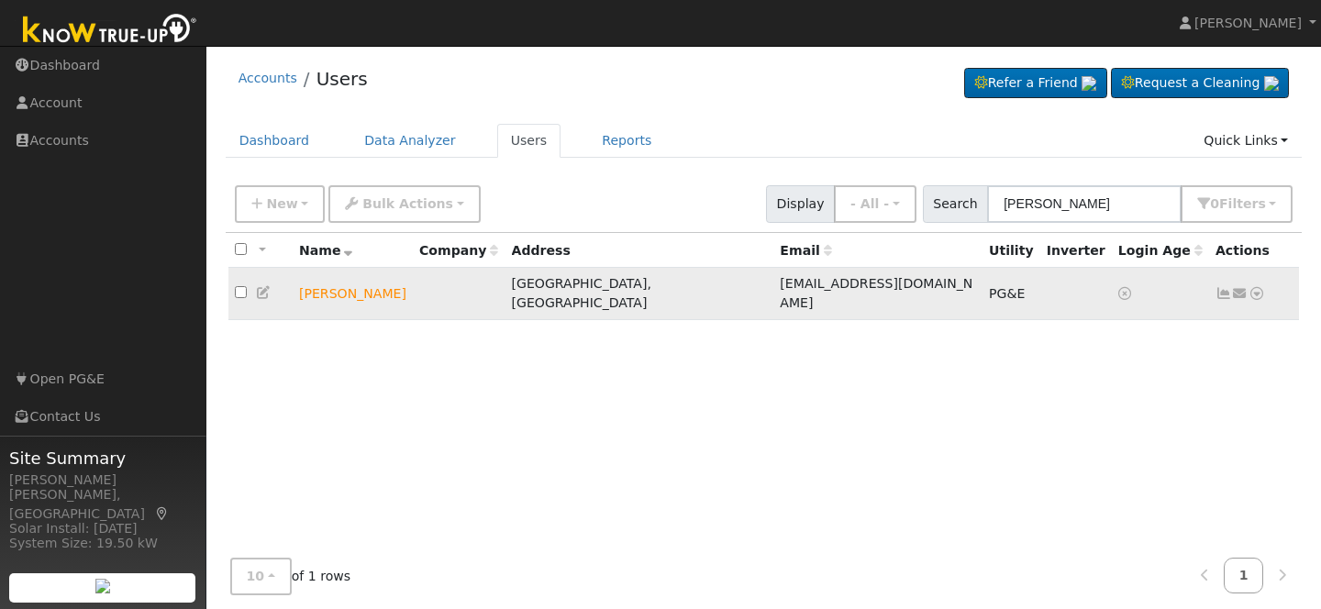
click at [1257, 288] on icon at bounding box center [1257, 293] width 17 height 13
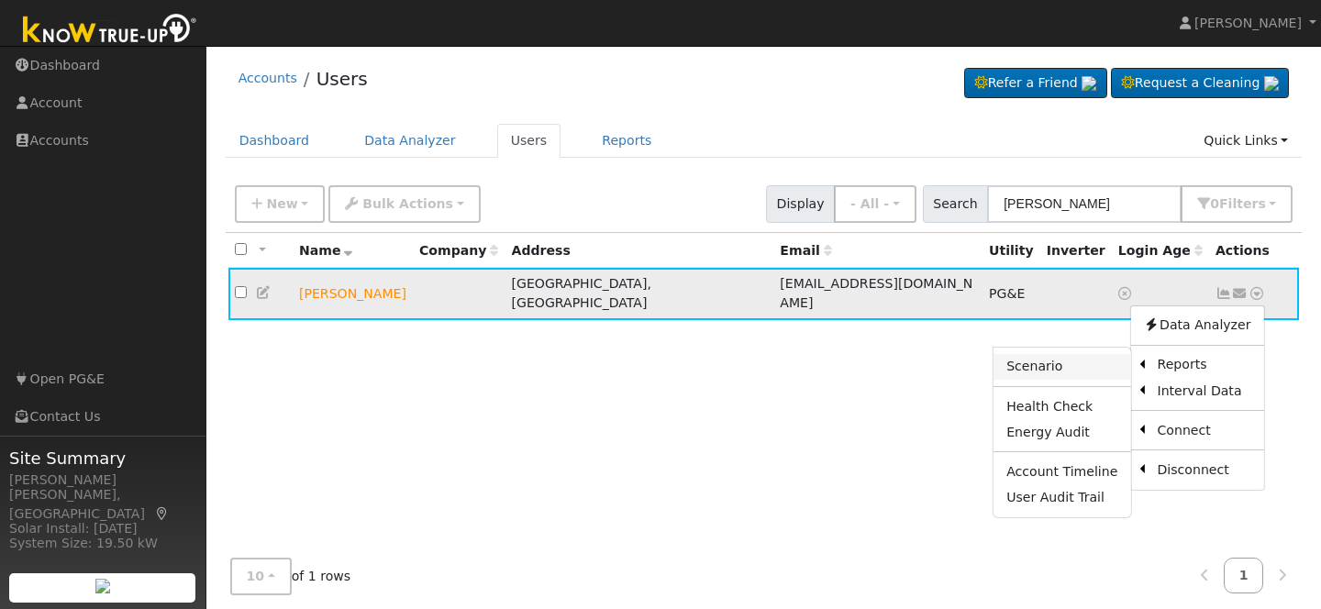
click at [1096, 361] on link "Scenario" at bounding box center [1062, 367] width 137 height 26
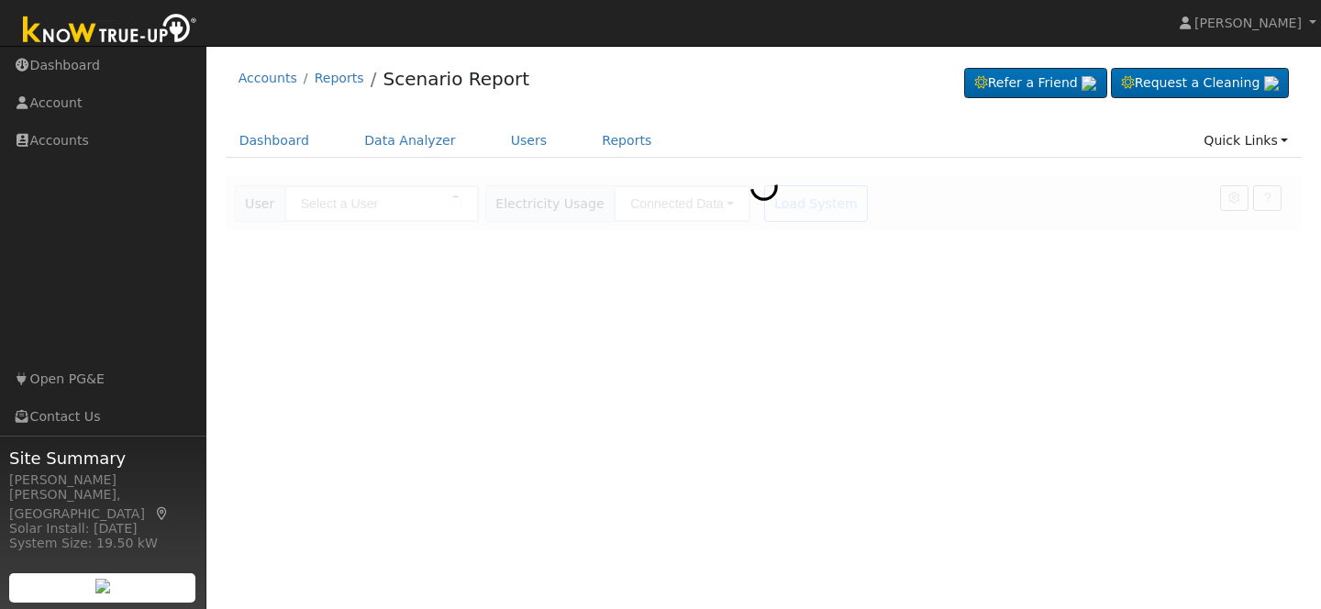
type input "[PERSON_NAME]"
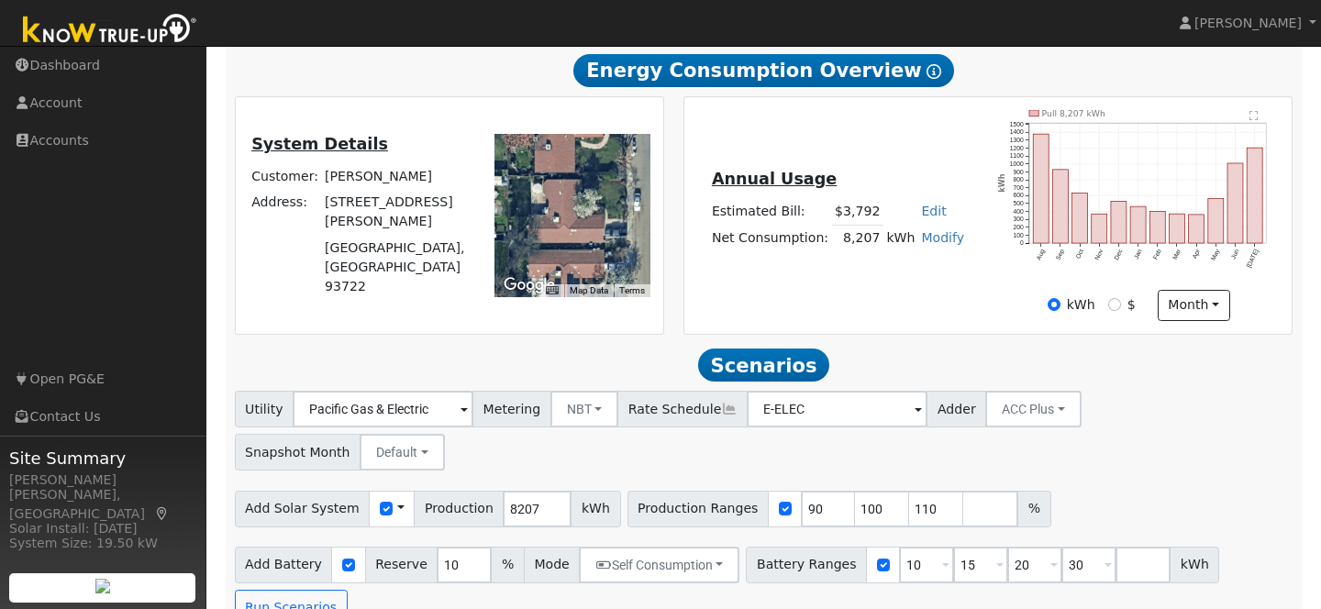
scroll to position [284, 0]
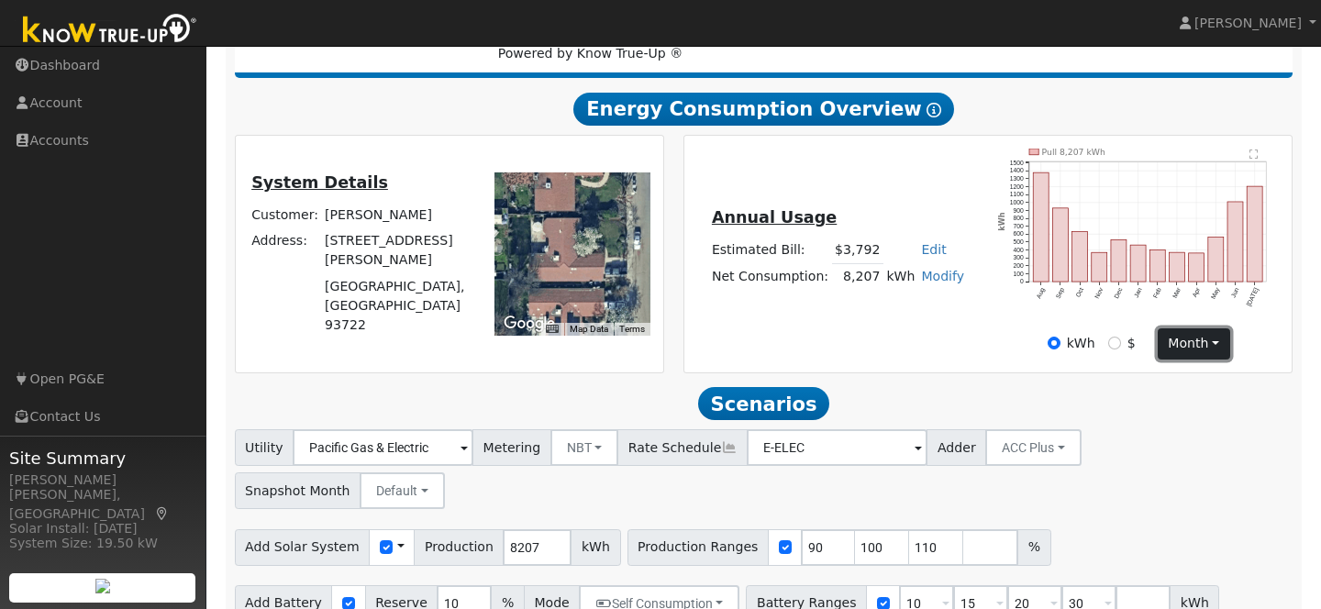
click at [1186, 358] on button "month" at bounding box center [1194, 343] width 72 height 31
click at [1051, 393] on div "Scenario Report Powered by Know True-Up ® Energy Consumption Overview Show Help…" at bounding box center [764, 328] width 1077 height 691
click at [1253, 160] on text "" at bounding box center [1254, 154] width 9 height 11
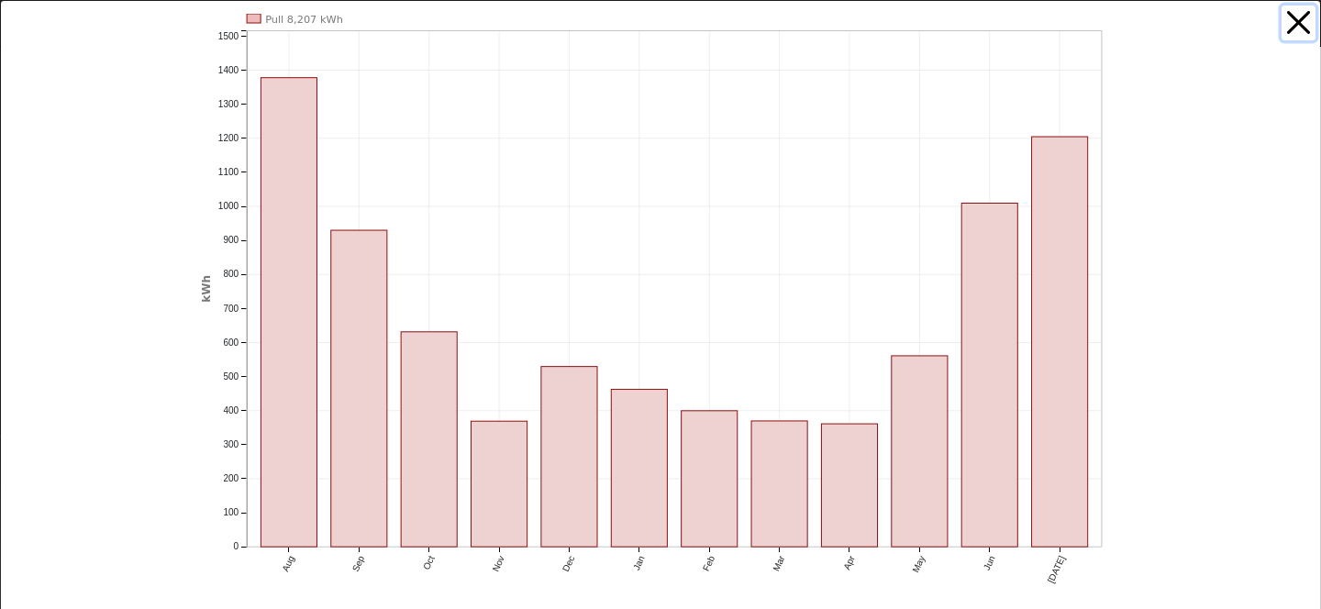
click at [1300, 27] on button "button" at bounding box center [1299, 23] width 35 height 35
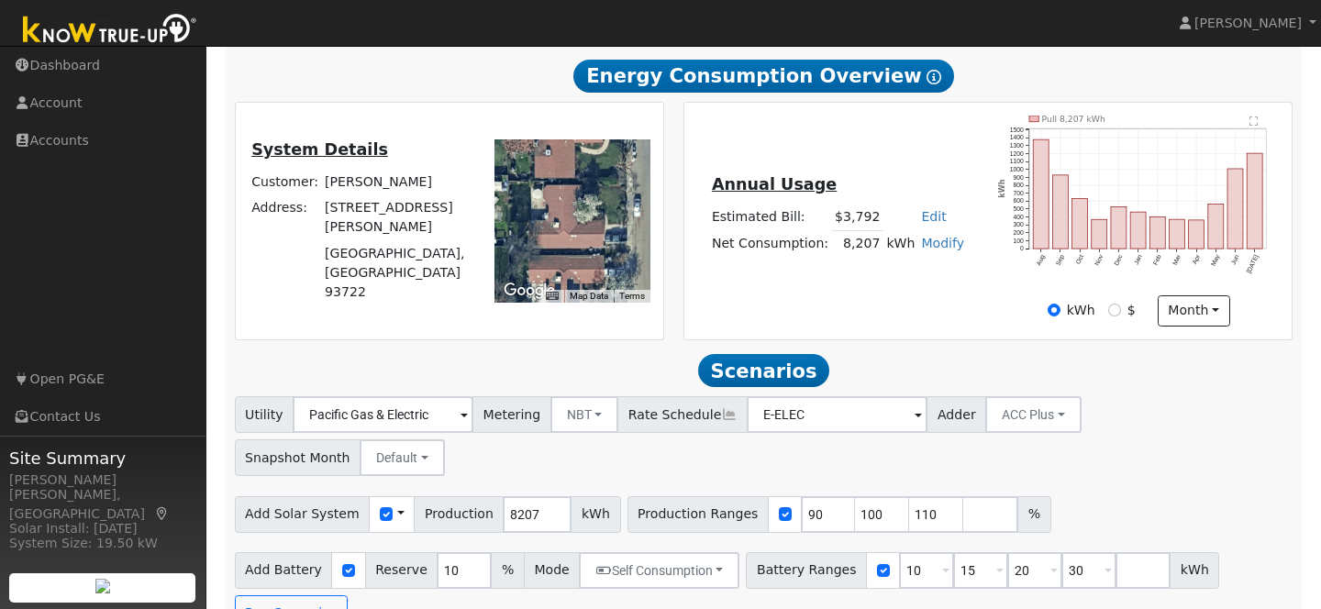
scroll to position [322, 0]
